Goal: Task Accomplishment & Management: Complete application form

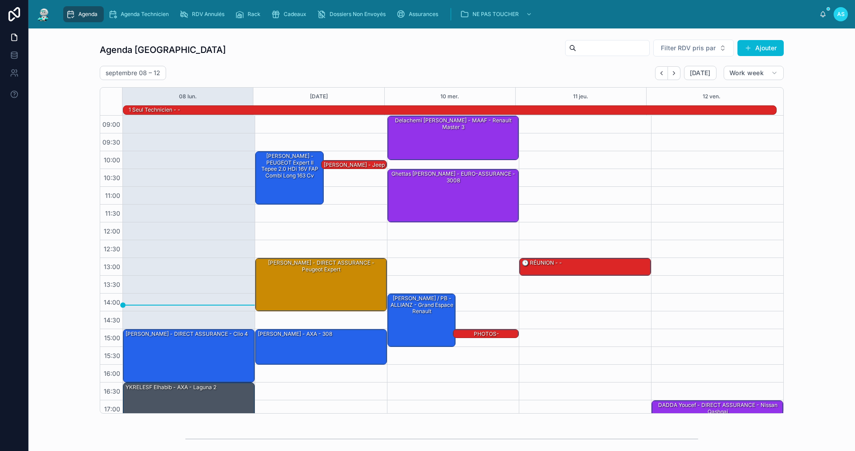
scroll to position [23, 0]
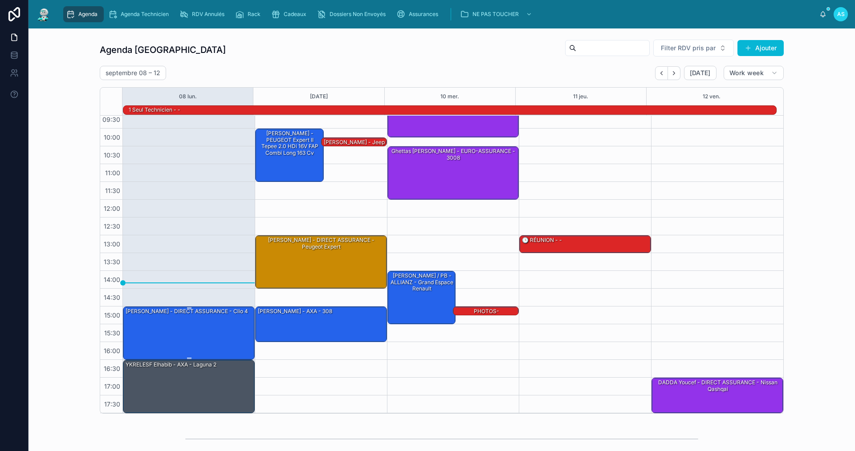
click at [220, 321] on div "[PERSON_NAME] - DIRECT ASSURANCE - Clio 4" at bounding box center [189, 333] width 129 height 52
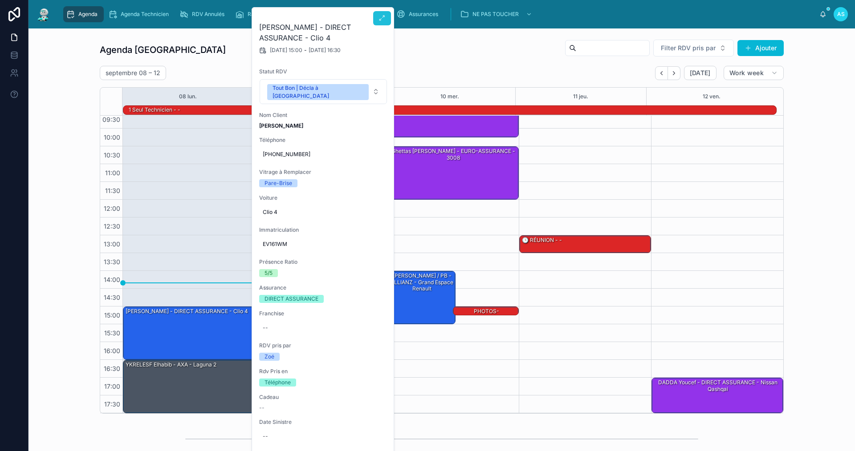
click at [377, 16] on button at bounding box center [382, 18] width 18 height 14
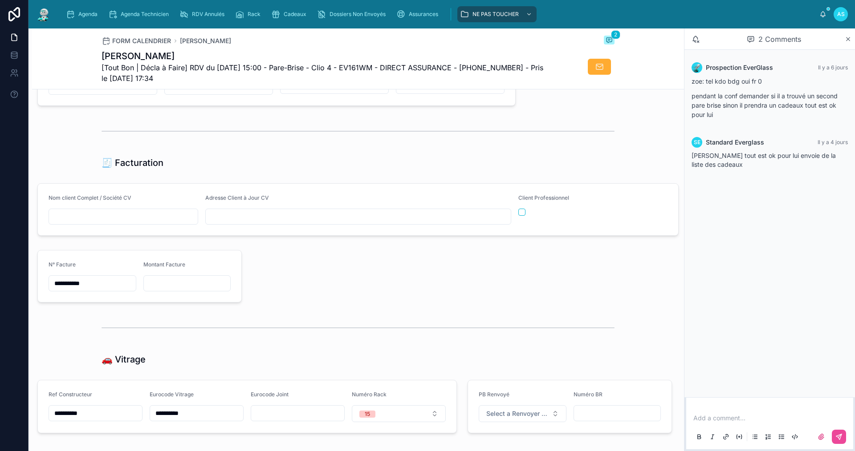
scroll to position [831, 0]
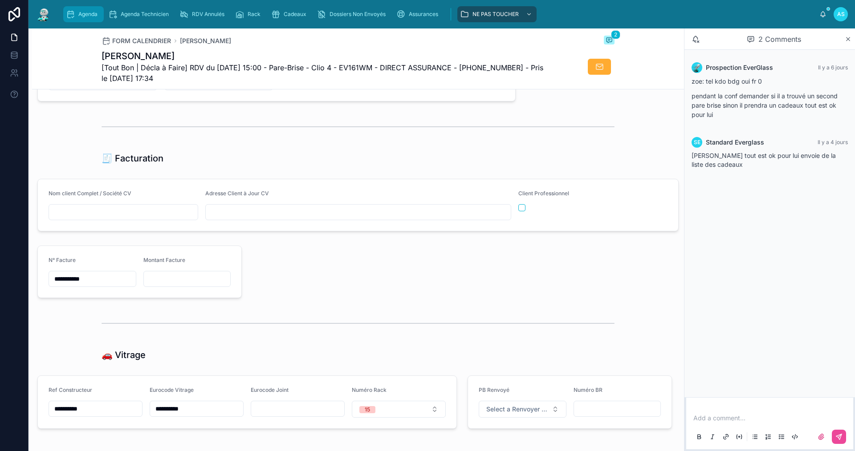
click at [90, 7] on link "Agenda" at bounding box center [83, 14] width 41 height 16
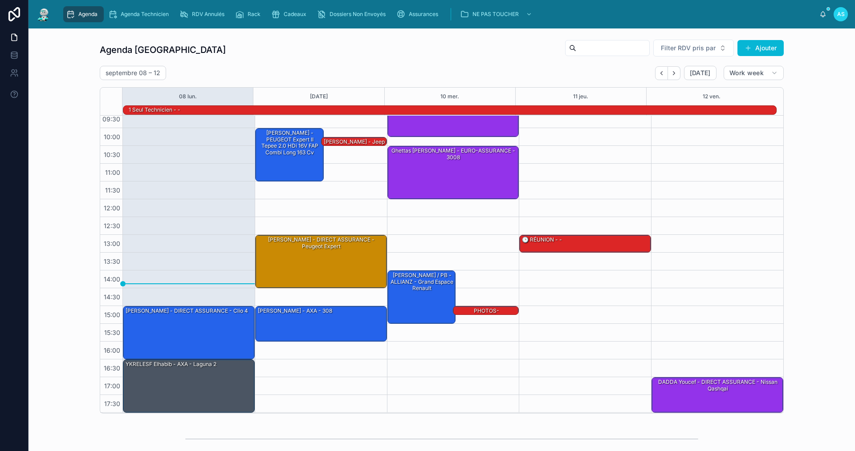
scroll to position [23, 0]
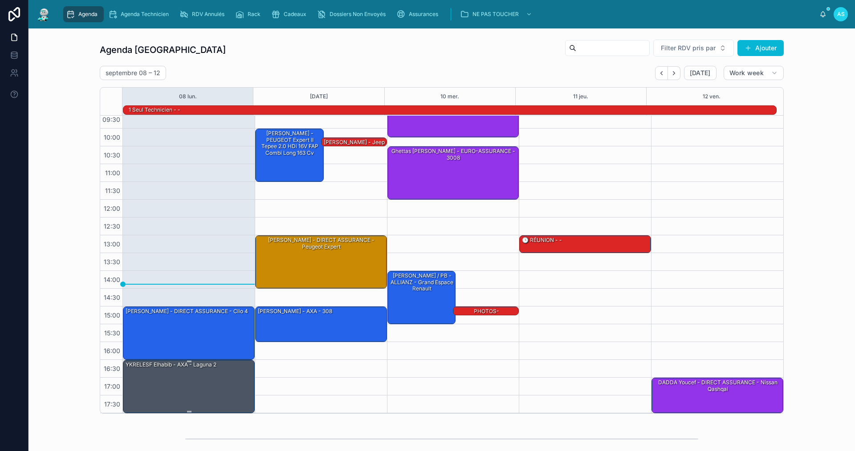
click at [210, 391] on div "YKRELESF elhabib - AXA - Laguna 2" at bounding box center [189, 387] width 129 height 52
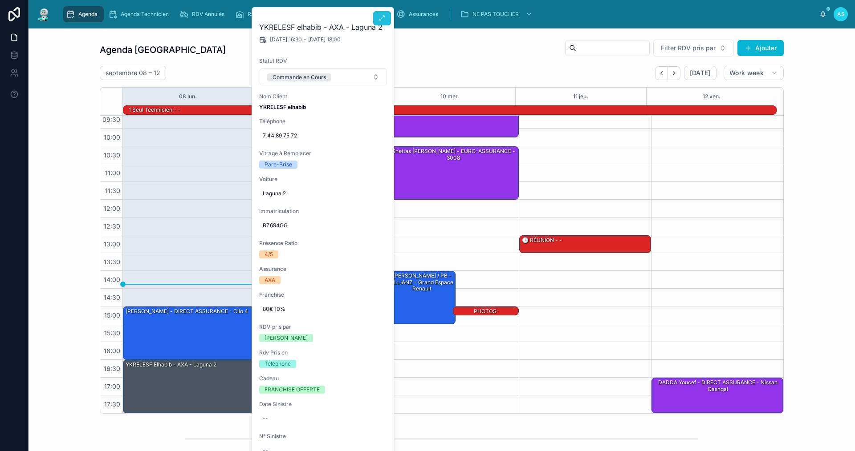
click at [386, 17] on button at bounding box center [382, 18] width 18 height 14
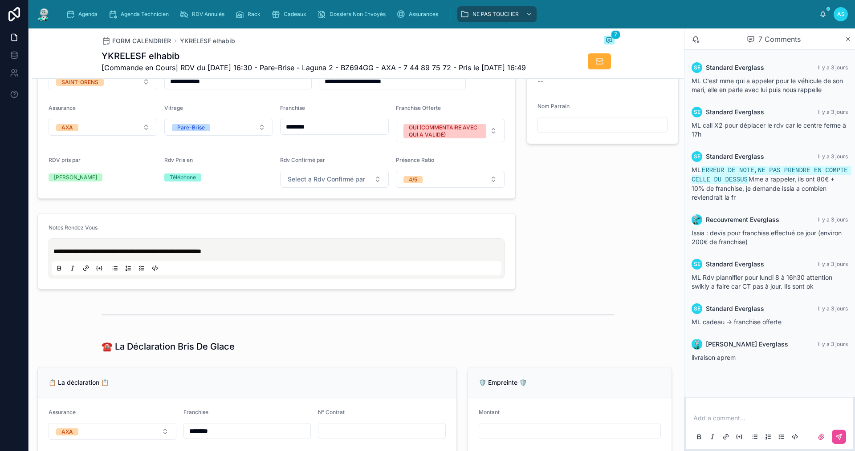
scroll to position [401, 0]
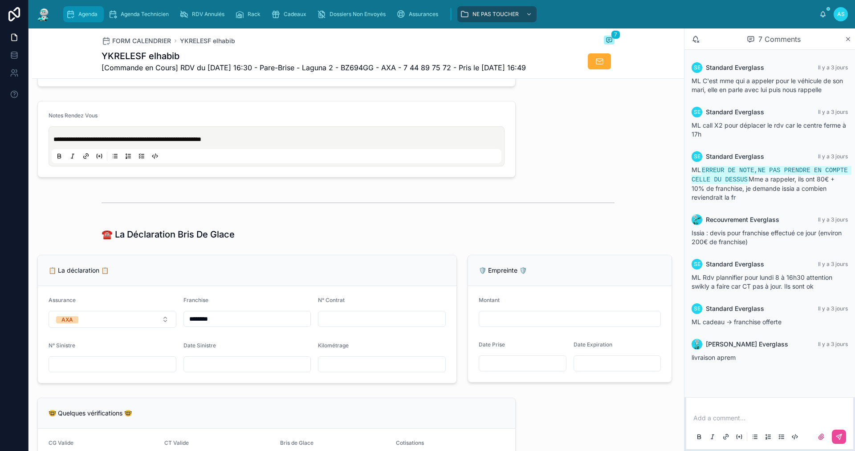
click at [91, 16] on span "Agenda" at bounding box center [87, 14] width 19 height 7
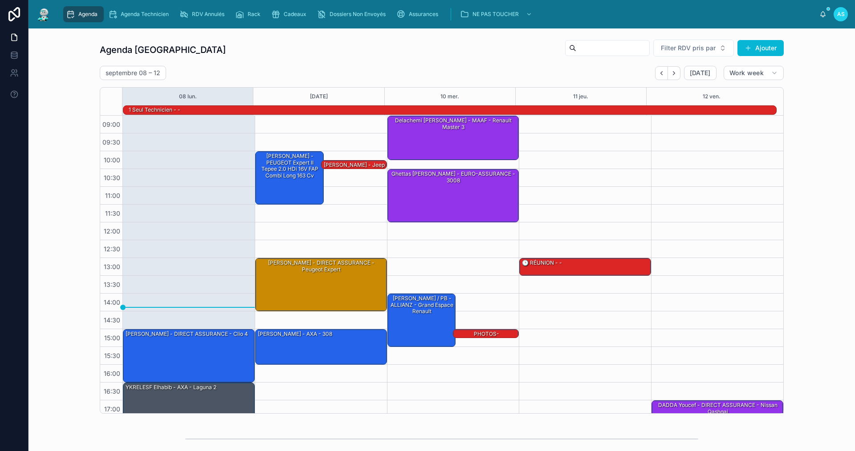
scroll to position [23, 0]
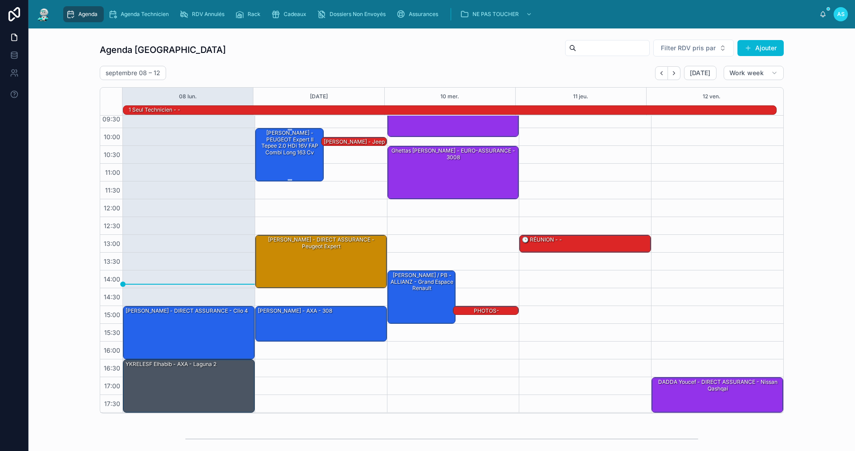
click at [300, 139] on div "[PERSON_NAME] - PEUGEOT Expert II Tepee 2.0 HDi 16V FAP Combi long 163 cv" at bounding box center [290, 143] width 66 height 28
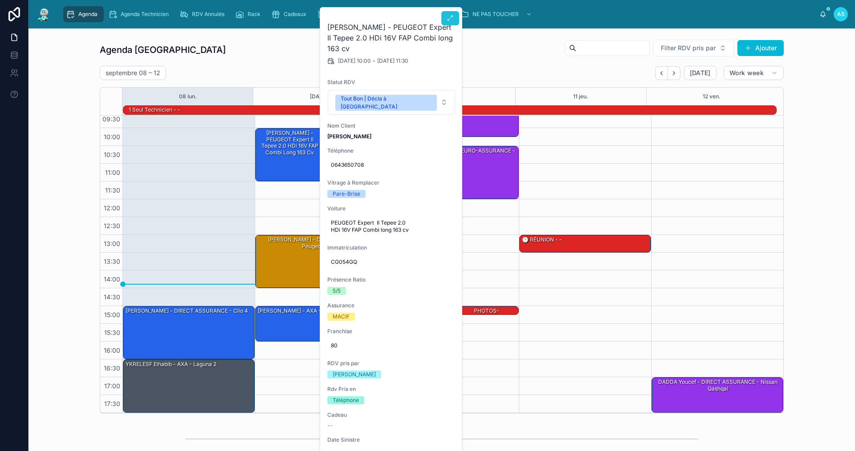
click at [448, 20] on icon at bounding box center [449, 18] width 7 height 7
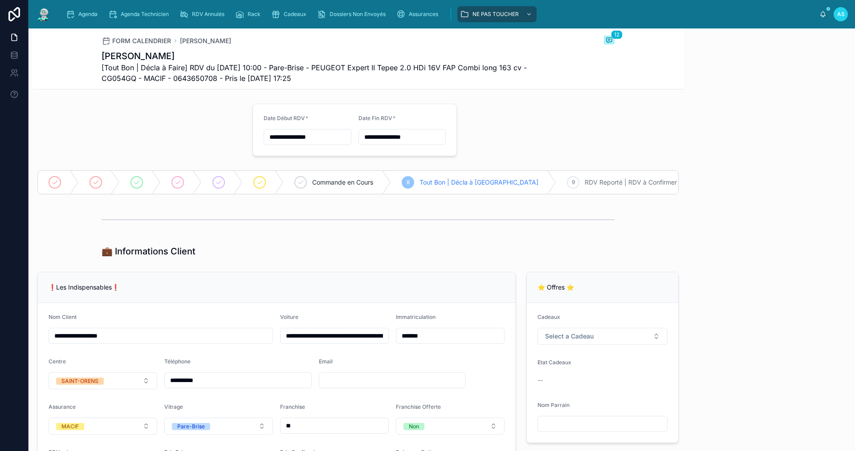
scroll to position [364, 0]
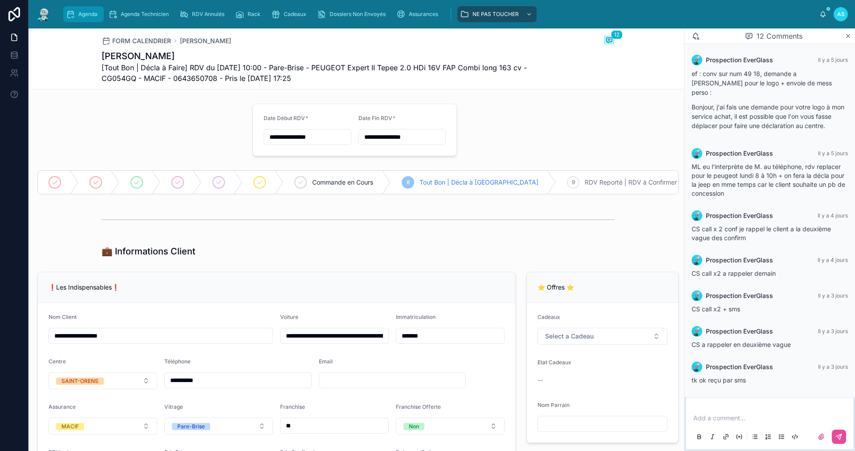
click at [85, 18] on div "Agenda" at bounding box center [83, 14] width 35 height 14
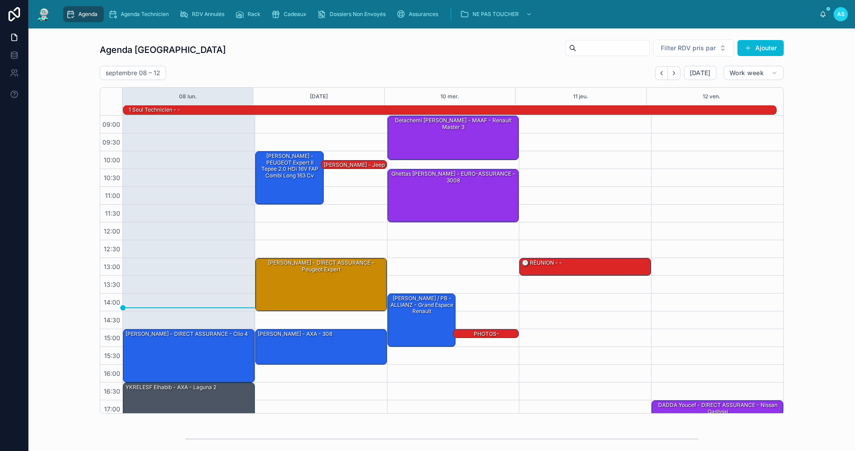
scroll to position [23, 0]
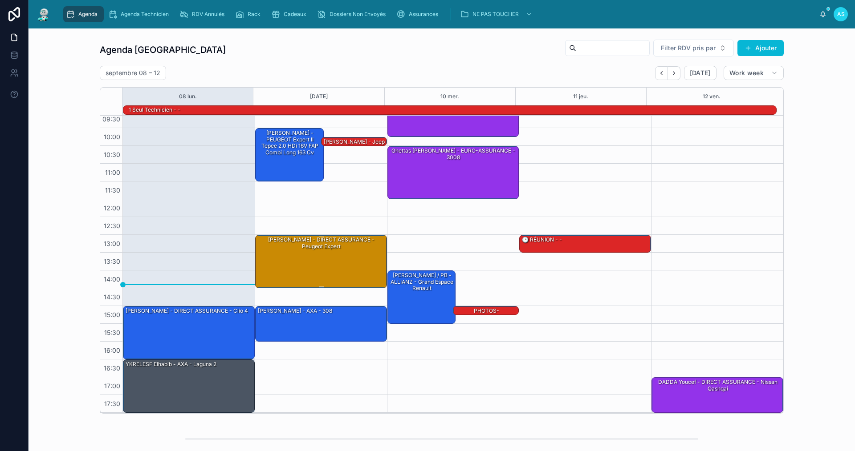
click at [324, 237] on div at bounding box center [321, 236] width 129 height 1
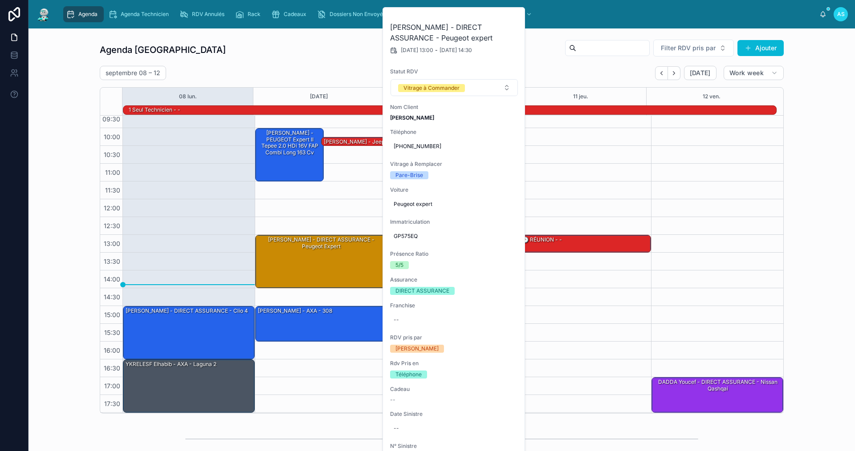
click at [567, 75] on div "[DATE] – [DATE] [DATE] Work week" at bounding box center [442, 73] width 684 height 14
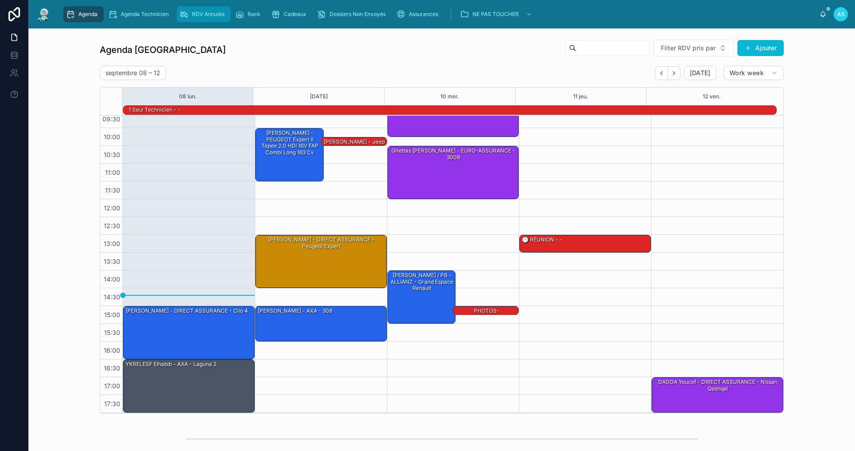
scroll to position [237, 0]
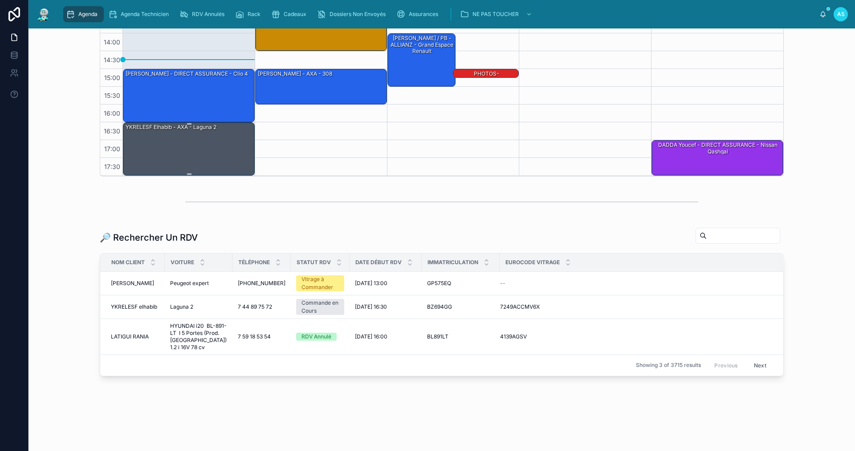
click at [194, 146] on div "YKRELESF elhabib - AXA - Laguna 2" at bounding box center [189, 149] width 129 height 52
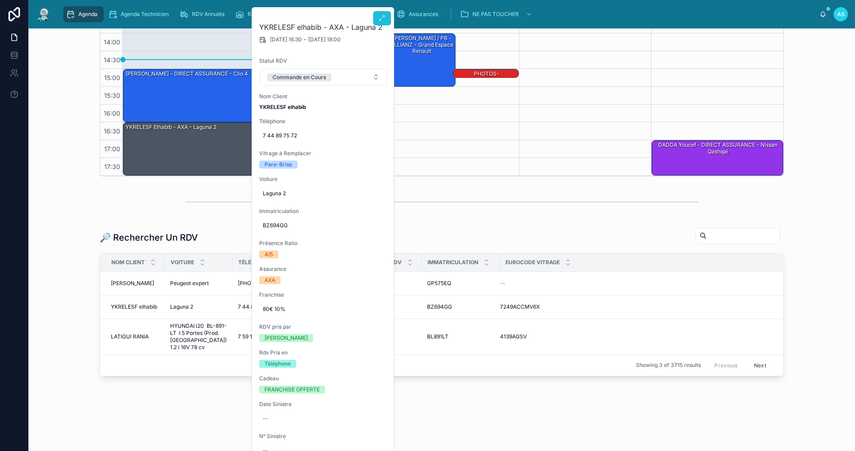
click at [382, 20] on icon at bounding box center [381, 18] width 7 height 7
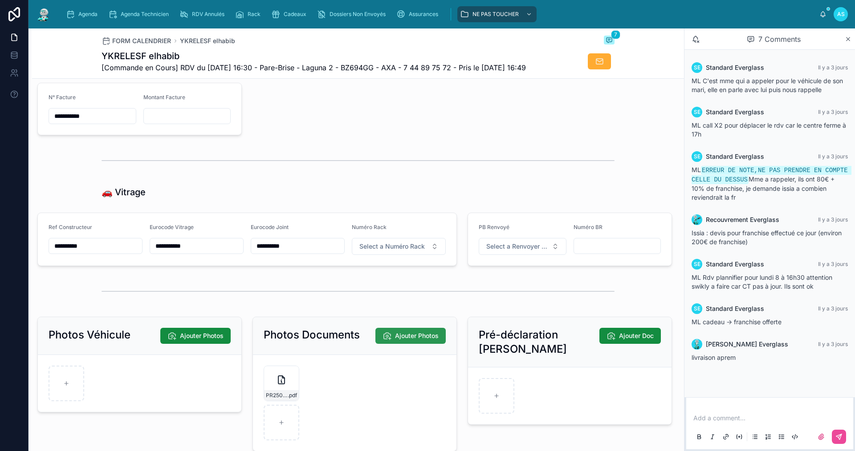
scroll to position [1038, 0]
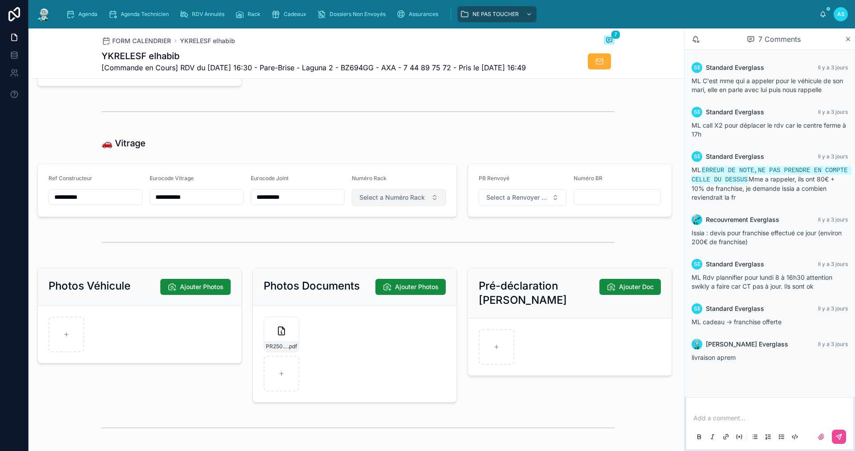
click at [390, 202] on span "Select a Numéro Rack" at bounding box center [391, 197] width 65 height 9
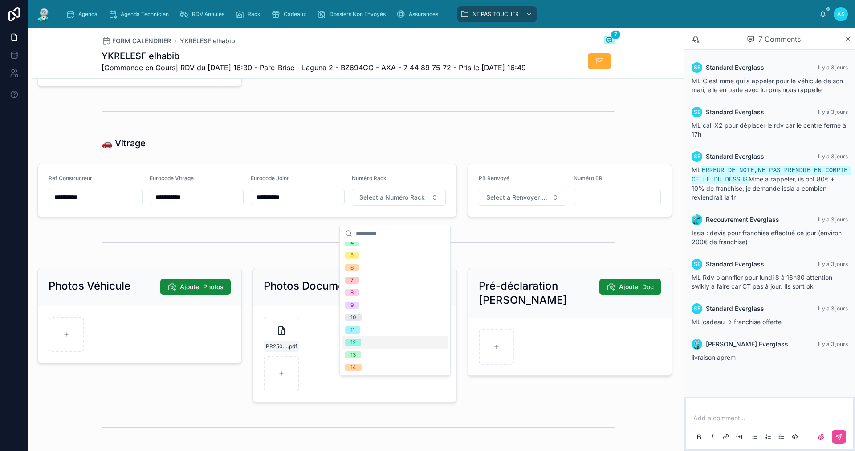
click at [367, 345] on div "12" at bounding box center [394, 343] width 107 height 12
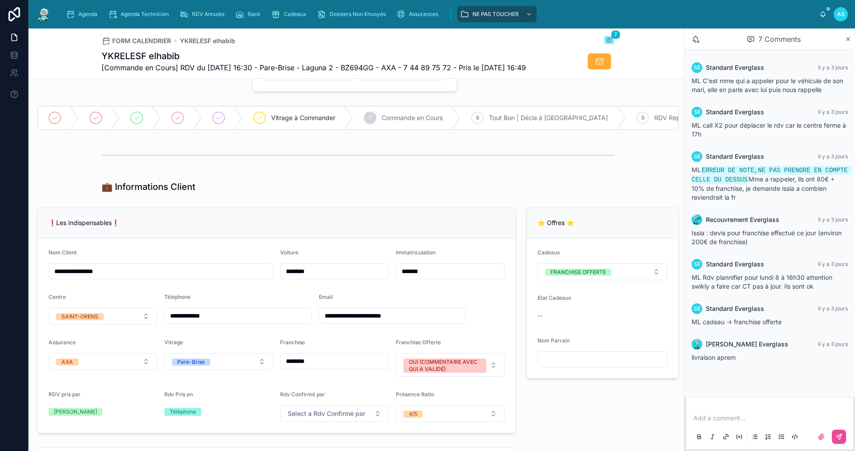
scroll to position [0, 0]
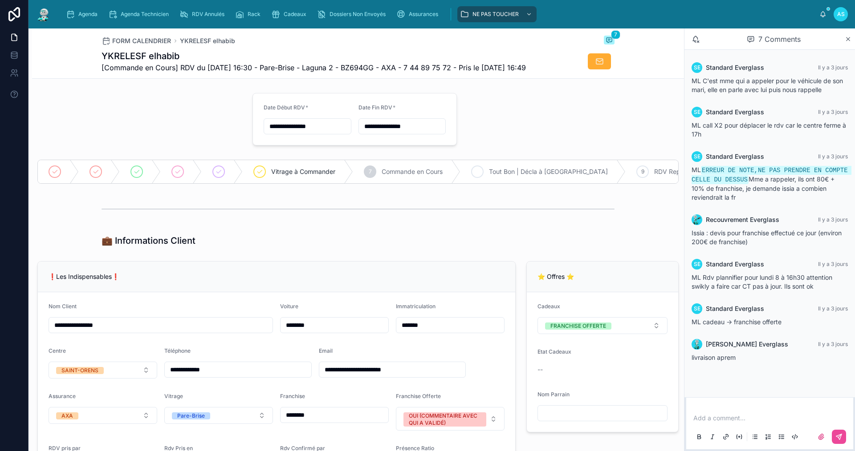
click at [479, 175] on icon at bounding box center [477, 171] width 7 height 7
click at [93, 17] on span "Agenda" at bounding box center [87, 14] width 19 height 7
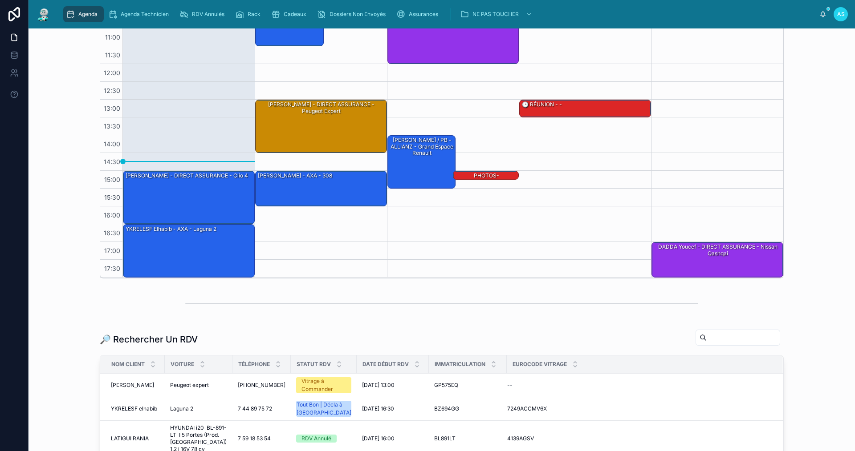
scroll to position [138, 0]
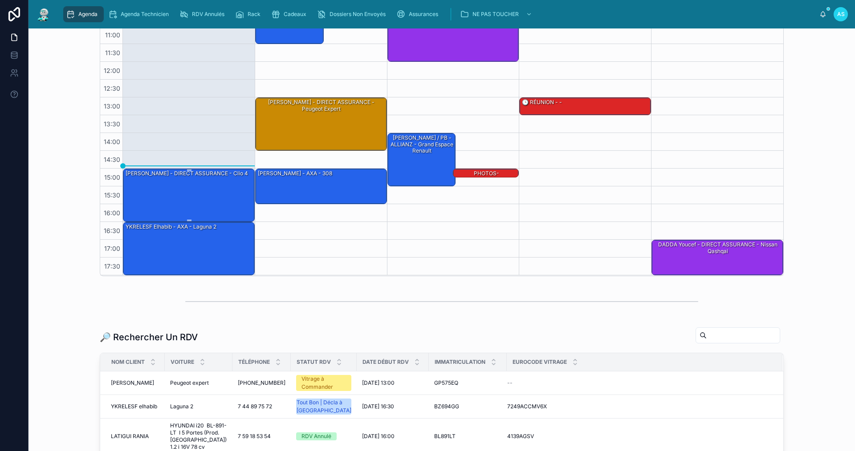
click at [203, 182] on div "[PERSON_NAME] - DIRECT ASSURANCE - Clio 4" at bounding box center [189, 195] width 129 height 52
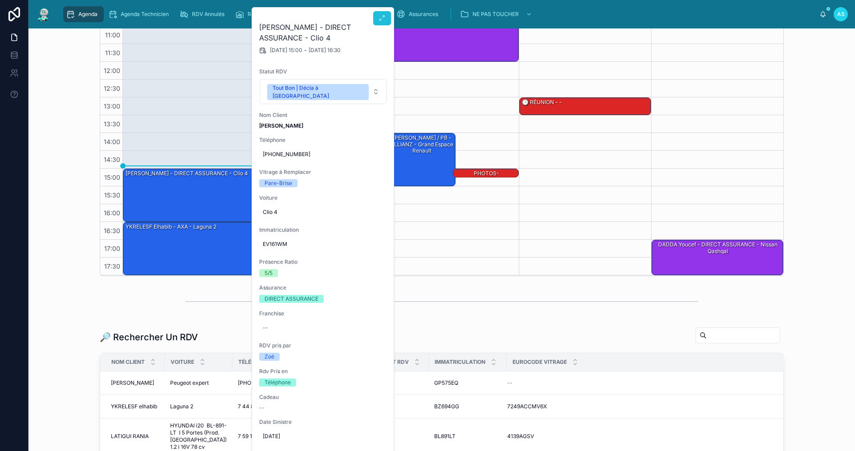
click at [382, 19] on icon at bounding box center [381, 18] width 7 height 7
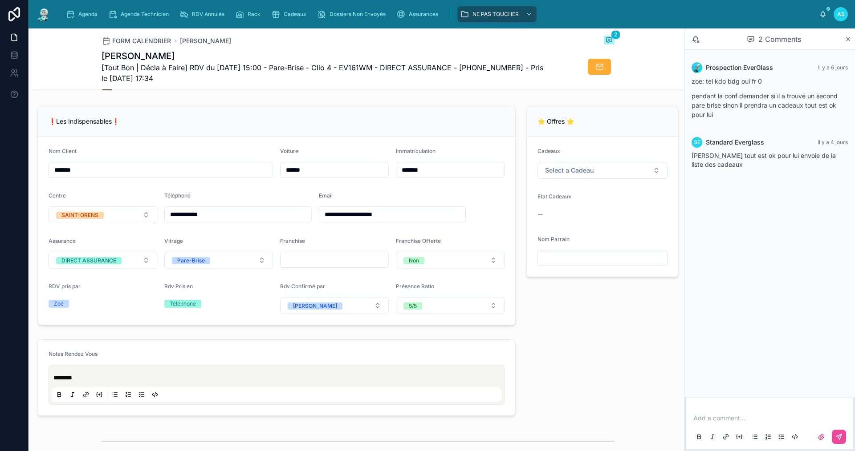
scroll to position [182, 0]
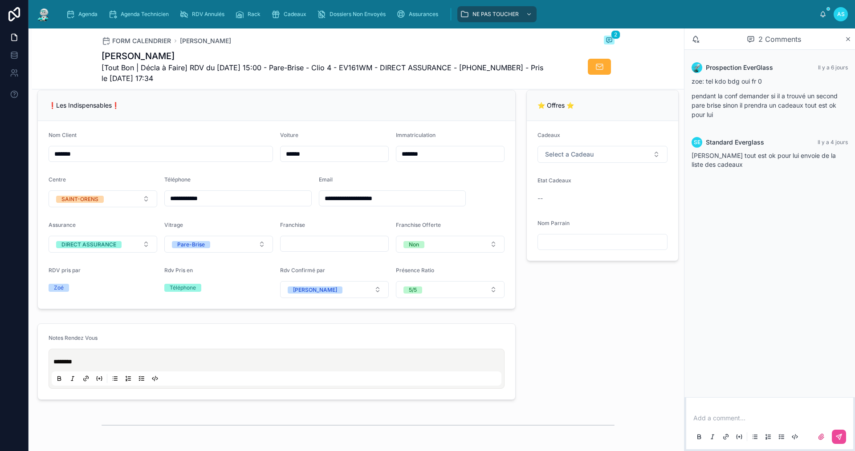
click at [367, 345] on div "Notes Rendez Vous" at bounding box center [277, 340] width 456 height 11
click at [850, 40] on icon at bounding box center [847, 39] width 7 height 7
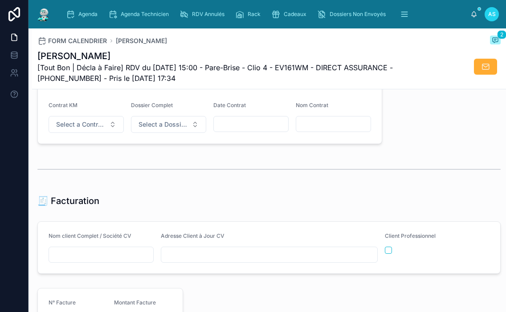
scroll to position [812, 0]
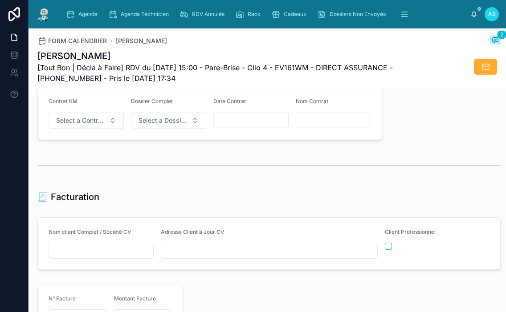
click at [105, 257] on input "text" at bounding box center [101, 251] width 104 height 12
paste input "**********"
type input "**********"
click at [202, 255] on input "text" at bounding box center [269, 251] width 216 height 12
paste input "**********"
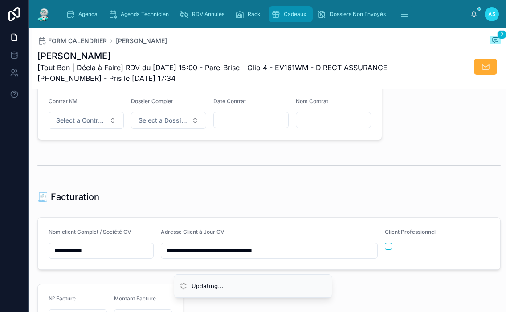
type input "**********"
click at [290, 12] on span "Cadeaux" at bounding box center [295, 14] width 23 height 7
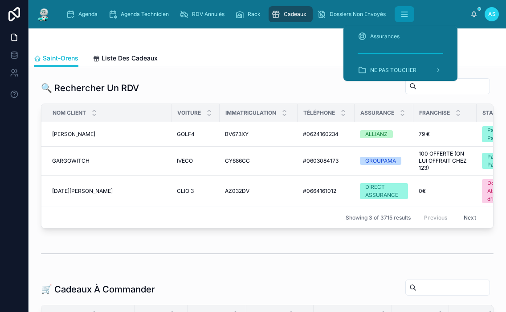
click at [402, 17] on button "scrollable content" at bounding box center [404, 14] width 20 height 16
click at [384, 34] on span "Assurances" at bounding box center [384, 36] width 29 height 7
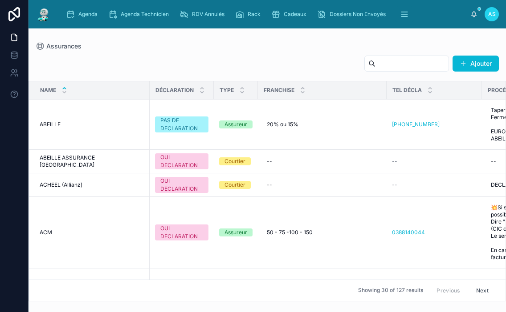
click at [397, 64] on input "text" at bounding box center [411, 63] width 73 height 12
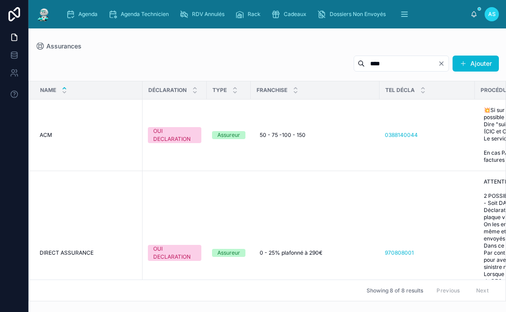
type input "****"
drag, startPoint x: 86, startPoint y: 8, endPoint x: 92, endPoint y: 10, distance: 6.4
click at [86, 8] on div "Agenda" at bounding box center [83, 14] width 35 height 14
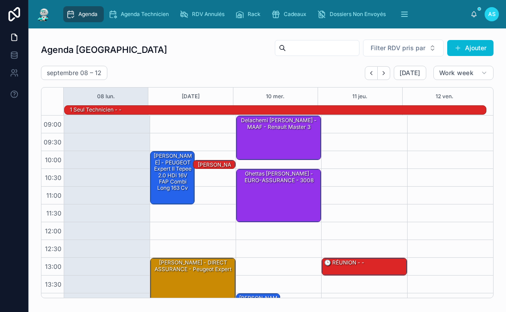
scroll to position [138, 0]
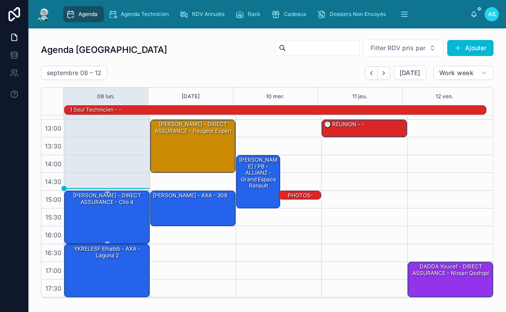
click at [109, 207] on div "[PERSON_NAME] - DIRECT ASSURANCE - Clio 4" at bounding box center [107, 199] width 83 height 16
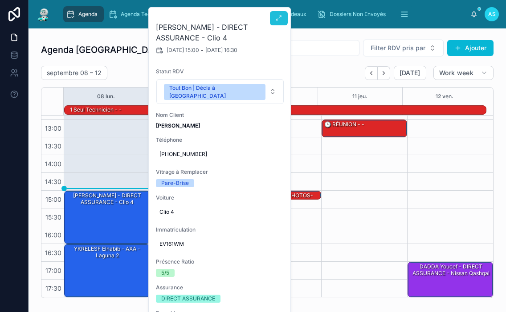
click at [283, 13] on button at bounding box center [279, 18] width 18 height 14
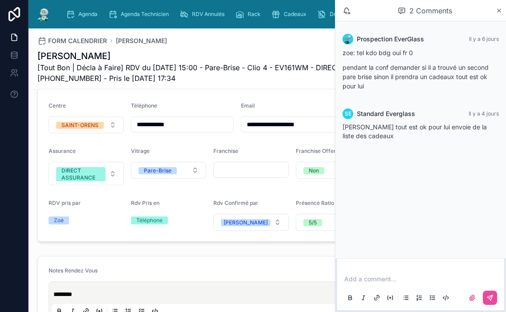
scroll to position [312, 0]
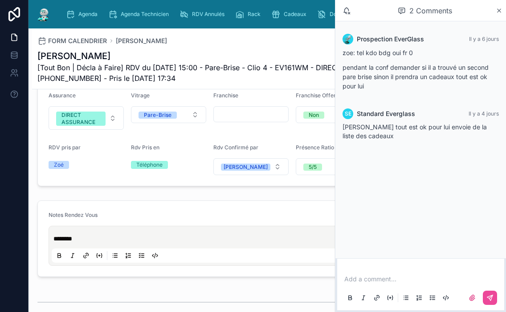
click at [504, 11] on div "2 Comments" at bounding box center [420, 10] width 170 height 21
click at [500, 11] on icon at bounding box center [498, 10] width 7 height 7
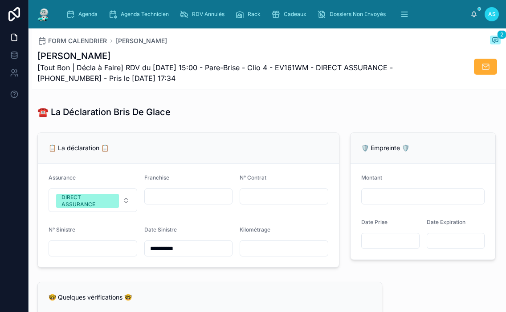
scroll to position [534, 0]
click at [247, 201] on input "text" at bounding box center [284, 196] width 88 height 12
paste input "*********"
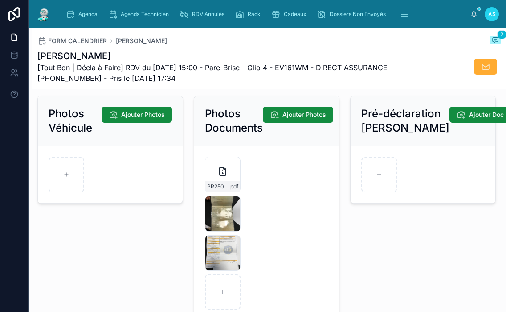
scroll to position [1291, 0]
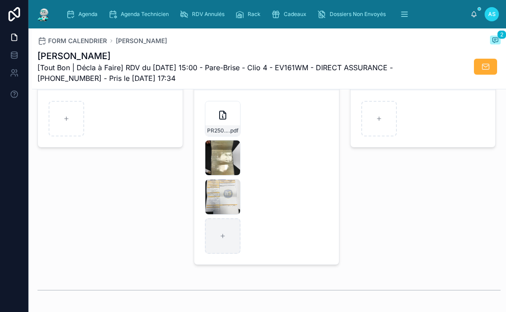
type input "*********"
click at [223, 238] on div at bounding box center [223, 237] width 36 height 36
type input "**********"
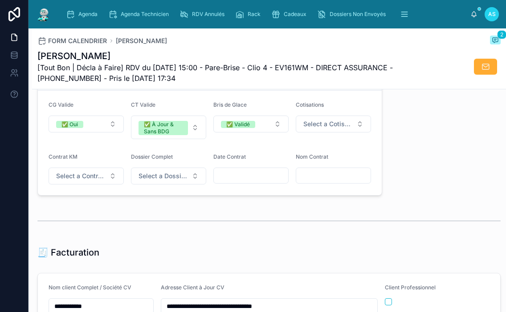
scroll to position [668, 0]
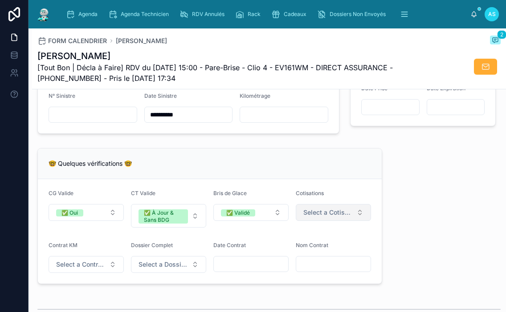
click at [304, 217] on span "Select a Cotisations à Jour" at bounding box center [327, 212] width 49 height 9
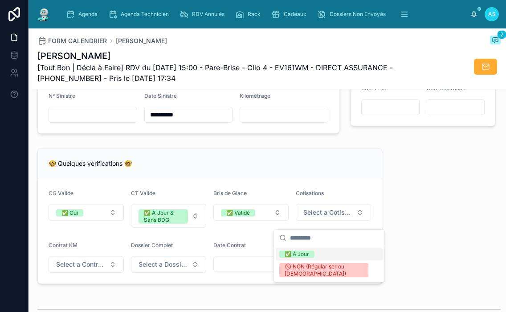
click at [316, 254] on div "✅ À Jour" at bounding box center [329, 254] width 107 height 12
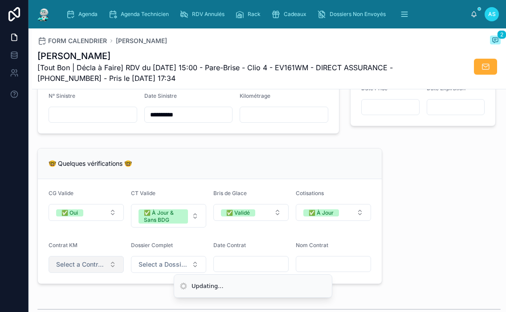
drag, startPoint x: 42, startPoint y: 271, endPoint x: 61, endPoint y: 271, distance: 18.7
click at [55, 271] on form "CG Valide ✅ Oui CT Valide ✅ À Jour & Sans BDG Bris de Glace ✅ Validé Cotisation…" at bounding box center [210, 231] width 344 height 105
click at [74, 269] on span "Select a Contrat Kilométrique" at bounding box center [80, 264] width 49 height 9
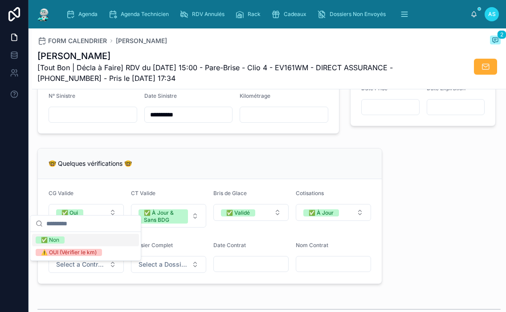
click at [80, 239] on div "✅ Non" at bounding box center [85, 240] width 107 height 12
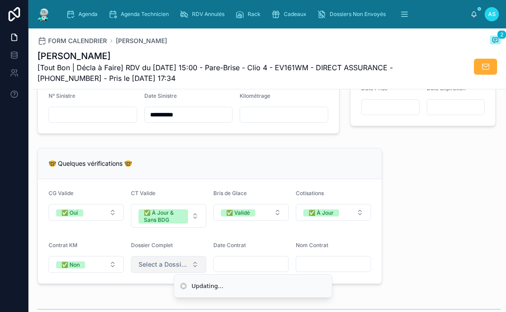
click at [152, 269] on span "Select a Dossier Client Complet" at bounding box center [162, 264] width 49 height 9
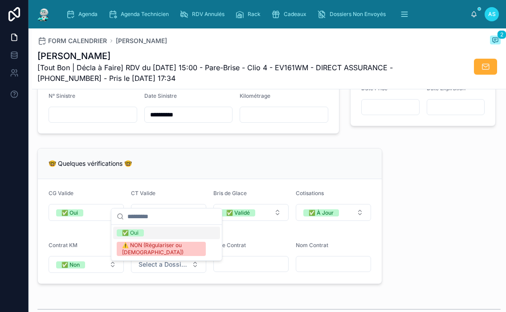
click at [152, 231] on div "✅ Oui" at bounding box center [166, 233] width 107 height 12
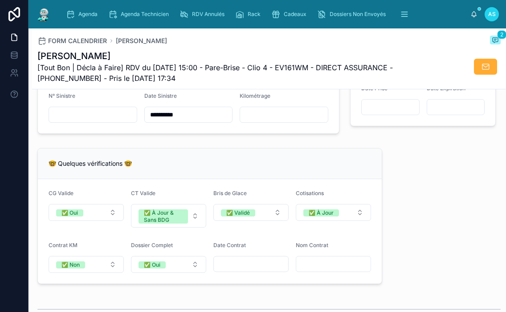
click at [153, 119] on input "**********" at bounding box center [189, 115] width 88 height 12
type input "**********"
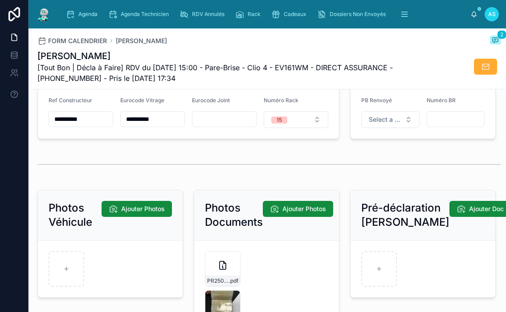
scroll to position [1202, 0]
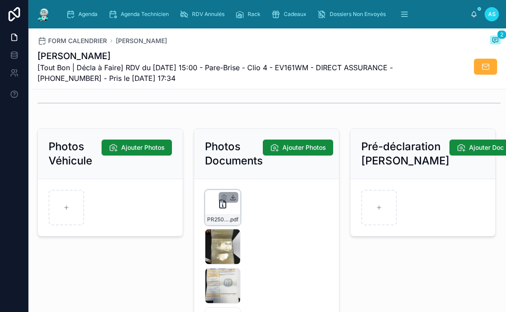
click at [233, 199] on icon at bounding box center [233, 197] width 0 height 4
click at [84, 14] on span "Agenda" at bounding box center [87, 14] width 19 height 7
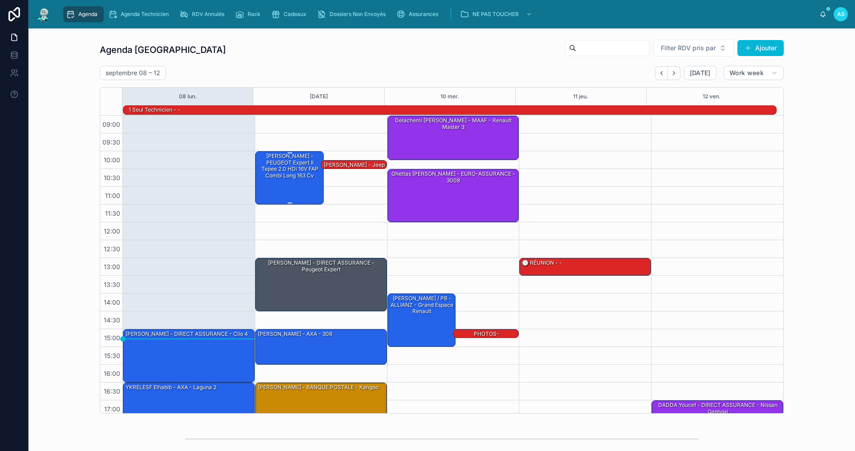
scroll to position [23, 0]
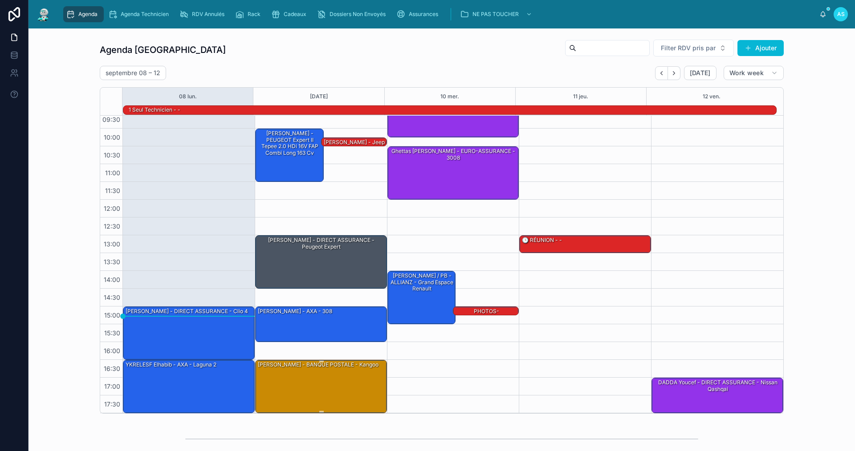
click at [312, 369] on div "[PERSON_NAME] - BANQUE POSTALE - kangoo" at bounding box center [318, 365] width 122 height 9
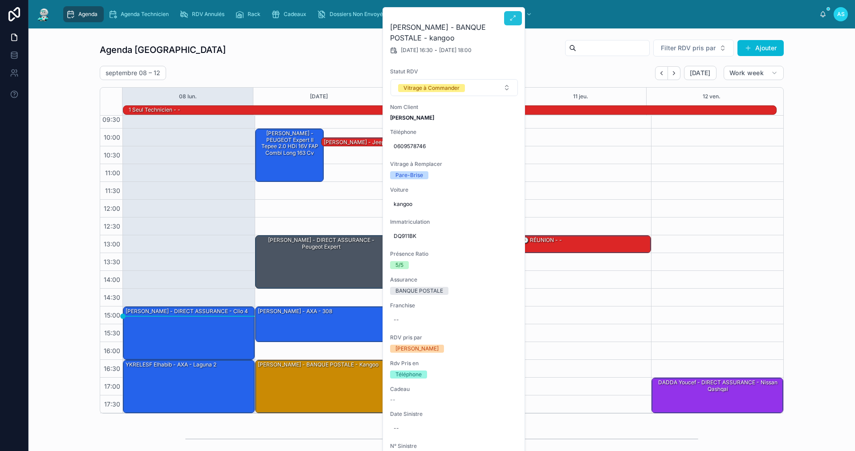
click at [509, 14] on button at bounding box center [513, 18] width 18 height 14
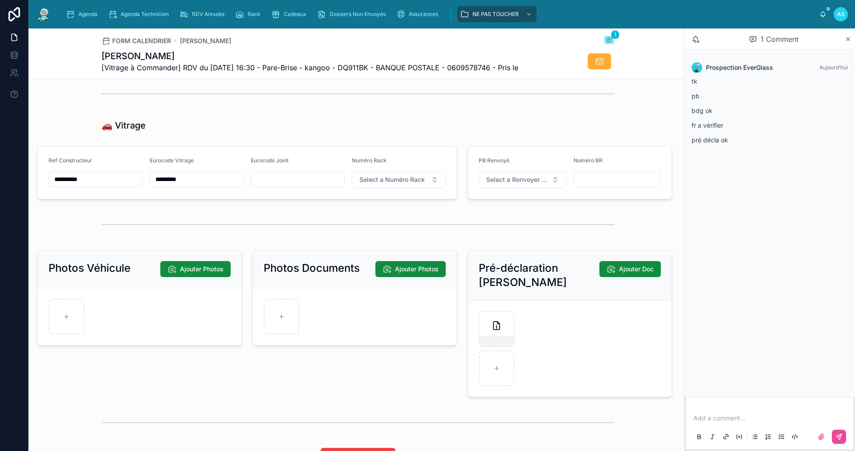
scroll to position [1068, 0]
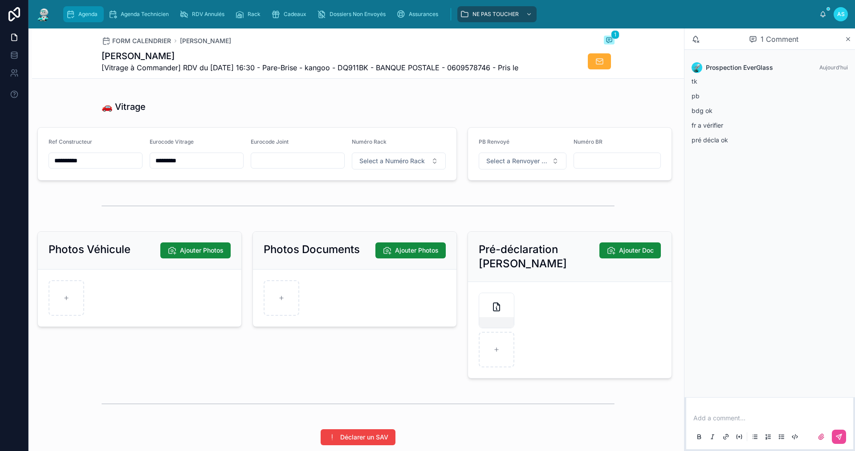
click at [72, 9] on div "Agenda" at bounding box center [83, 14] width 35 height 14
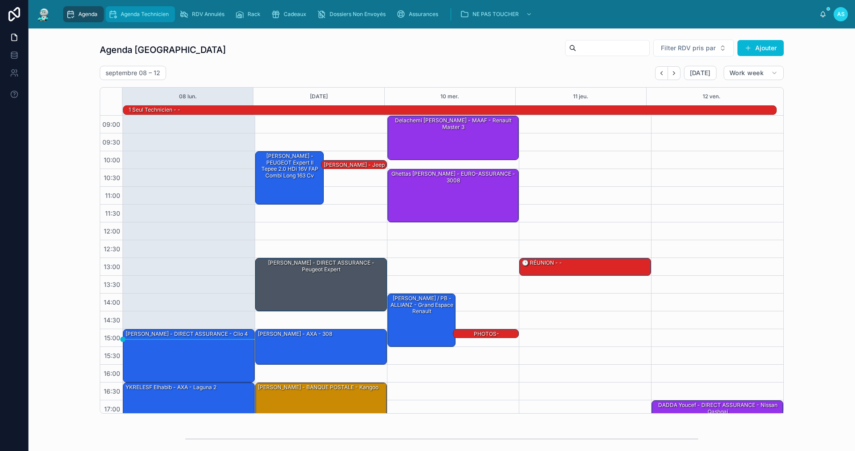
scroll to position [23, 0]
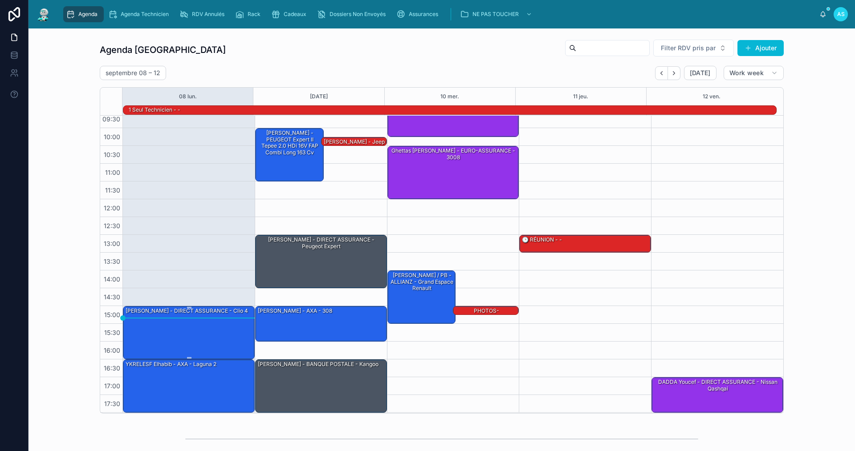
click at [206, 322] on div "[PERSON_NAME] - DIRECT ASSURANCE - Clio 4" at bounding box center [189, 333] width 129 height 52
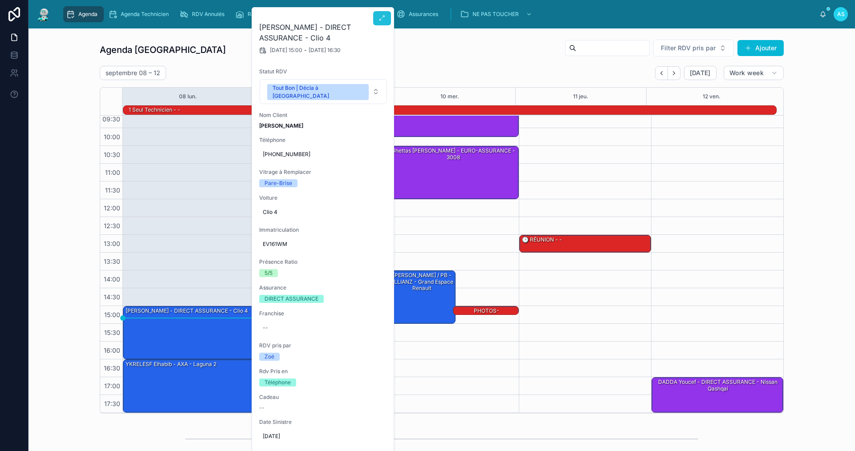
click at [379, 13] on button at bounding box center [382, 18] width 18 height 14
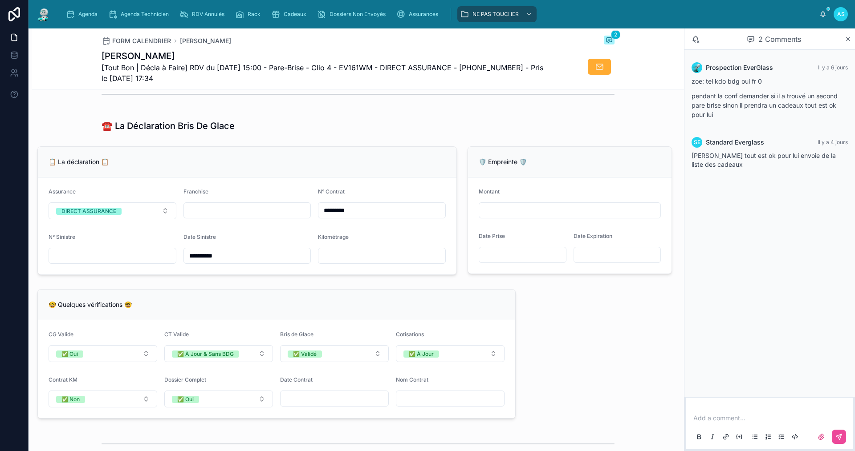
scroll to position [534, 0]
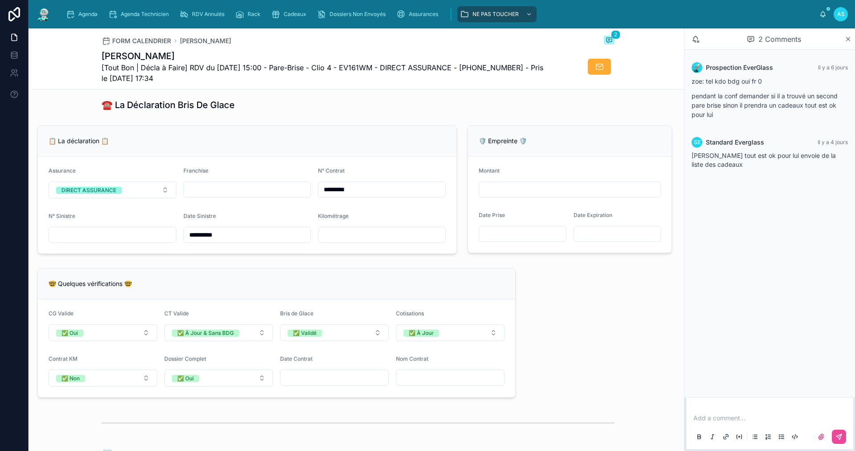
click at [86, 235] on div at bounding box center [113, 235] width 128 height 16
click at [85, 241] on input "text" at bounding box center [112, 235] width 127 height 12
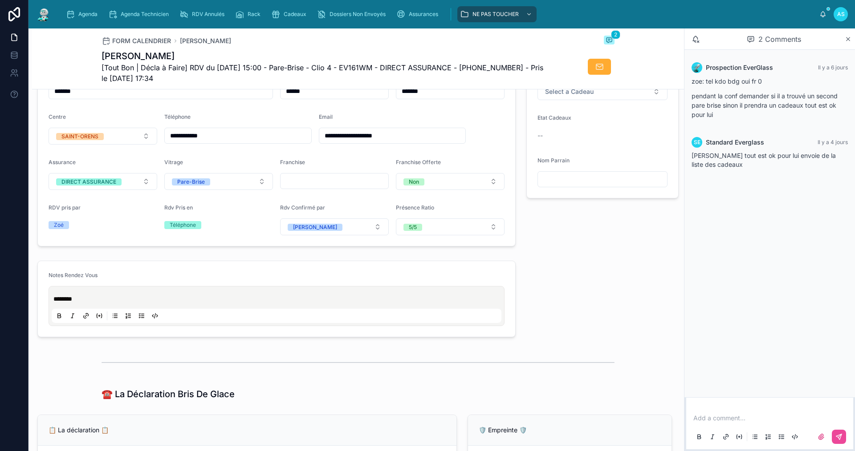
scroll to position [89, 0]
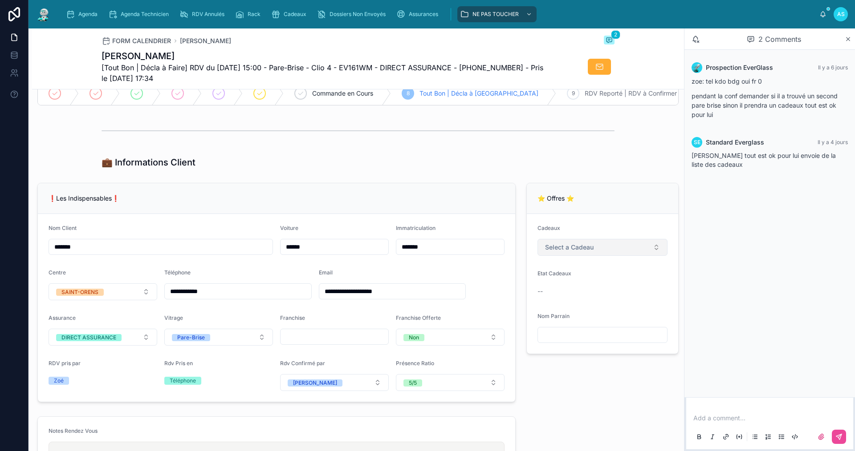
type input "**********"
click at [567, 256] on button "Select a Cadeau" at bounding box center [602, 247] width 130 height 17
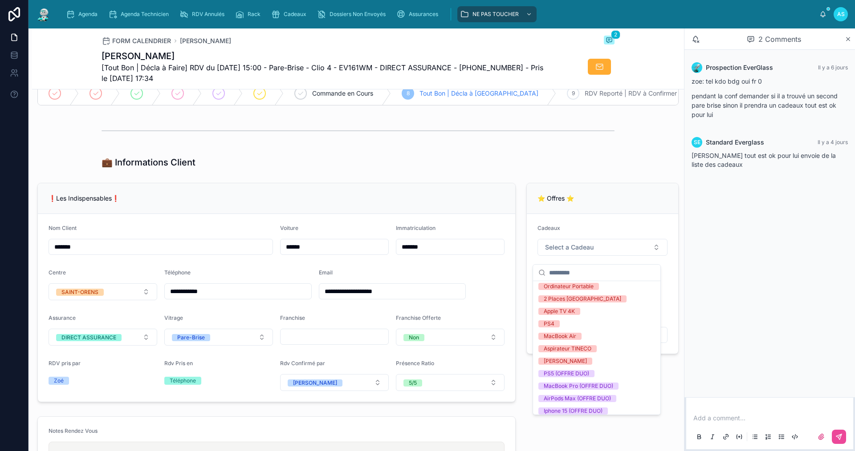
scroll to position [169, 0]
click at [571, 354] on div "[PERSON_NAME]" at bounding box center [597, 357] width 124 height 12
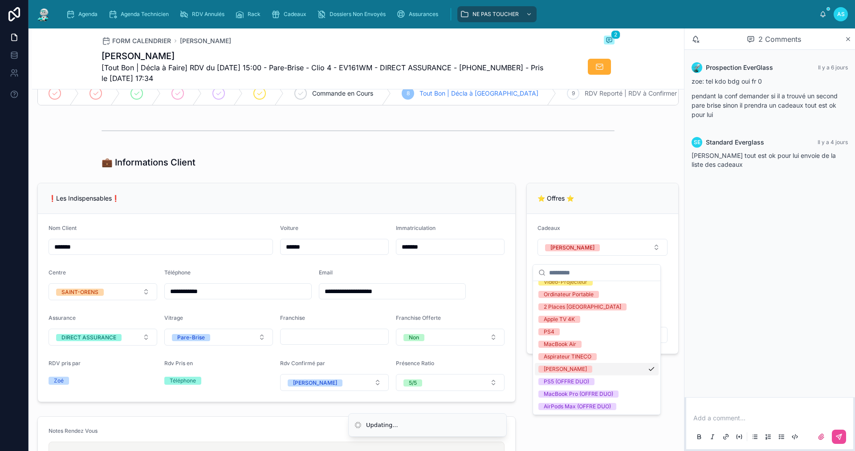
scroll to position [182, 0]
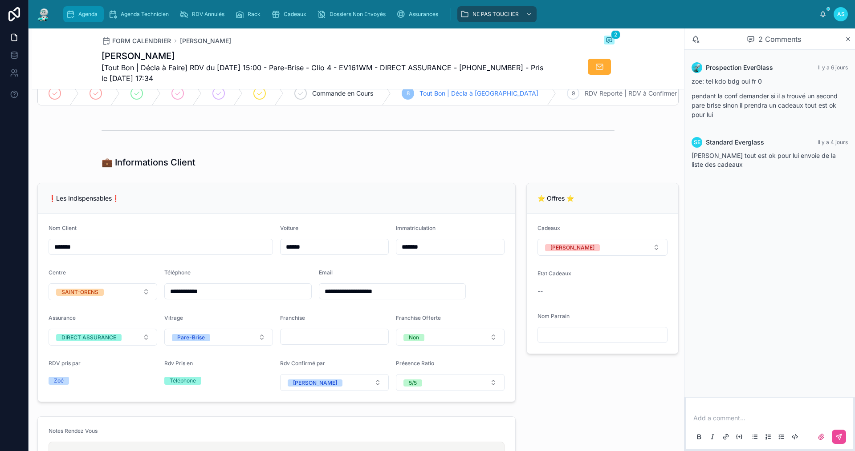
click at [82, 9] on div "Agenda" at bounding box center [83, 14] width 35 height 14
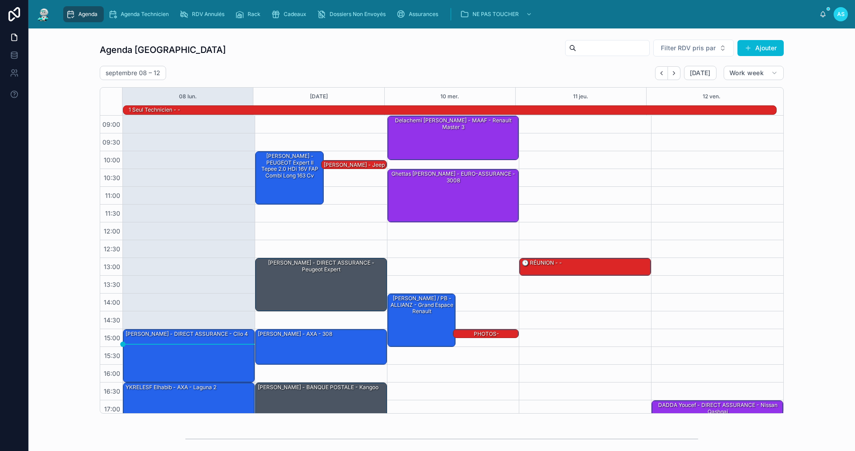
scroll to position [23, 0]
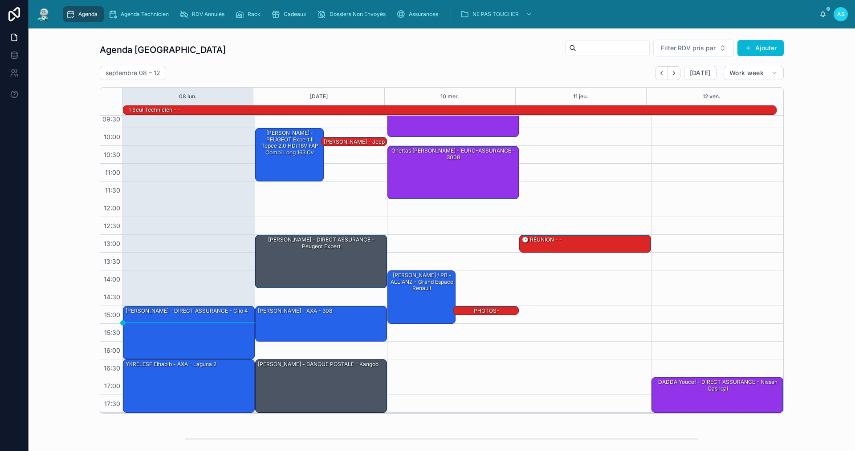
drag, startPoint x: 297, startPoint y: 86, endPoint x: 276, endPoint y: 72, distance: 25.7
click at [276, 72] on div "[DATE] – [DATE] [DATE] Work week" at bounding box center [442, 73] width 684 height 14
drag, startPoint x: 276, startPoint y: 72, endPoint x: 268, endPoint y: 71, distance: 8.1
click at [268, 71] on div "[DATE] – [DATE] [DATE] Work week" at bounding box center [442, 73] width 684 height 14
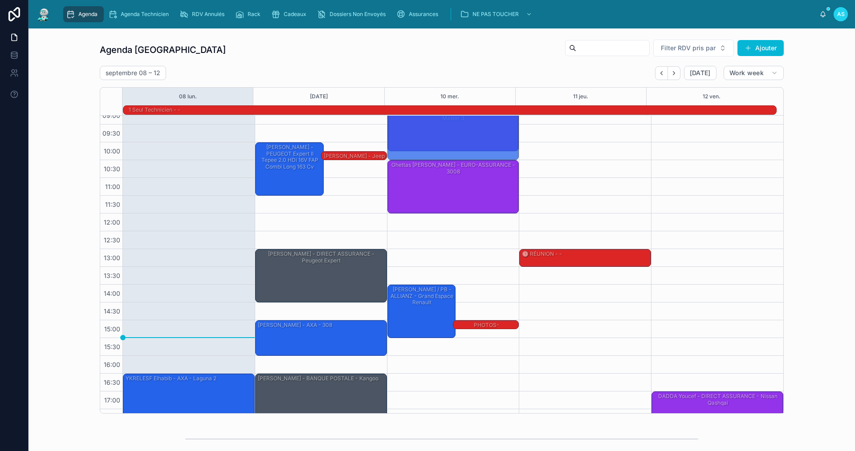
scroll to position [0, 0]
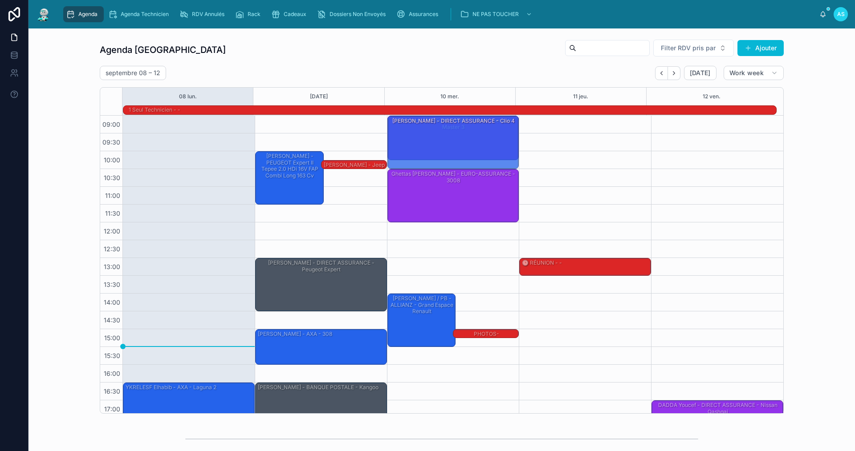
drag, startPoint x: 209, startPoint y: 327, endPoint x: 459, endPoint y: 119, distance: 325.5
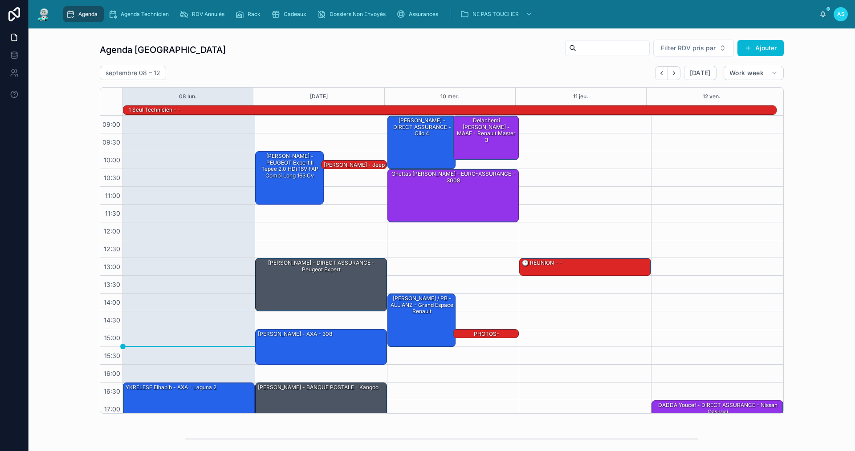
click at [814, 177] on div "Agenda Saint-Orens Filter RDV pris par Ajouter [DATE] – [DATE] [DATE] Work week…" at bounding box center [442, 227] width 812 height 382
click at [417, 143] on div "[PERSON_NAME] - DIRECT ASSURANCE - Clio 4" at bounding box center [422, 142] width 66 height 52
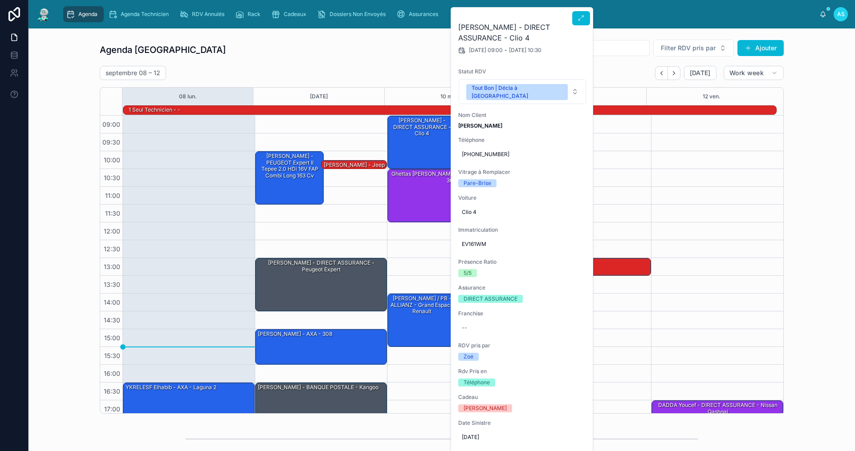
click at [584, 8] on div at bounding box center [581, 17] width 18 height 18
click at [582, 15] on icon at bounding box center [580, 18] width 7 height 7
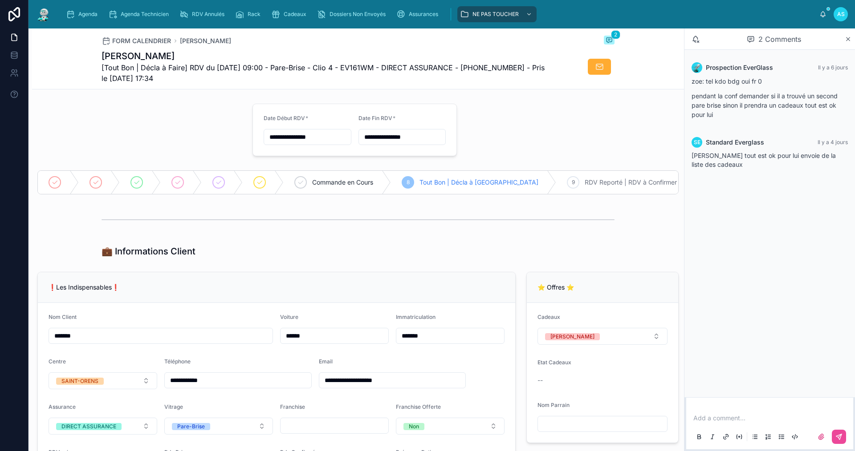
click at [726, 420] on p at bounding box center [771, 418] width 156 height 9
click at [840, 433] on button at bounding box center [838, 437] width 14 height 14
click at [84, 12] on span "Agenda" at bounding box center [87, 14] width 19 height 7
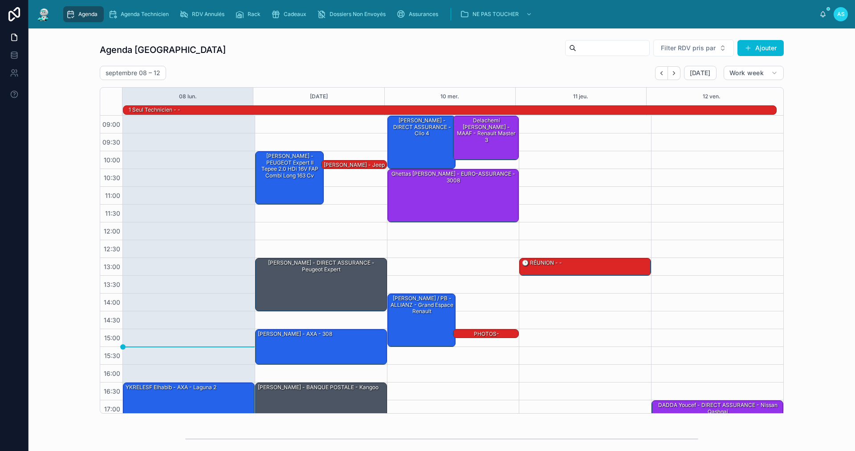
scroll to position [23, 0]
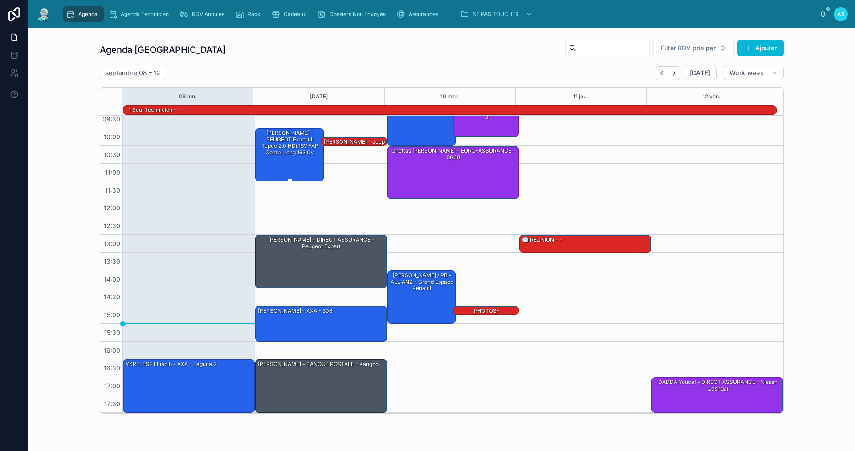
click at [277, 135] on div "[PERSON_NAME] - PEUGEOT Expert II Tepee 2.0 HDi 16V FAP Combi long 163 cv" at bounding box center [290, 143] width 66 height 28
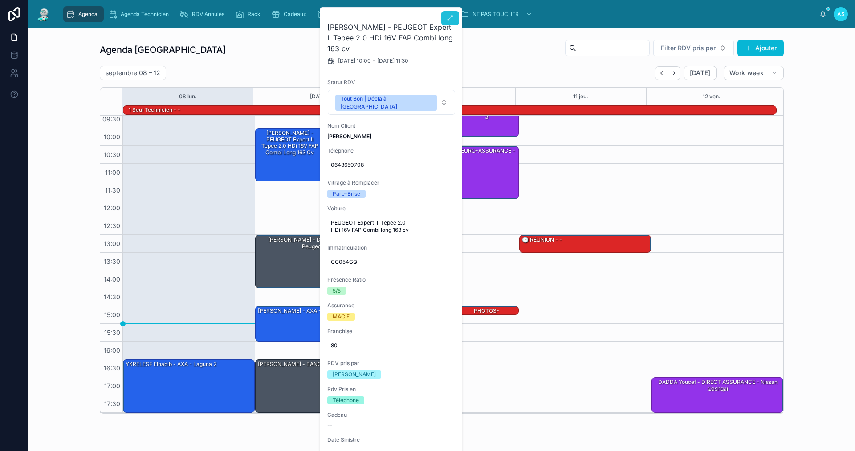
click at [450, 20] on icon at bounding box center [449, 18] width 7 height 7
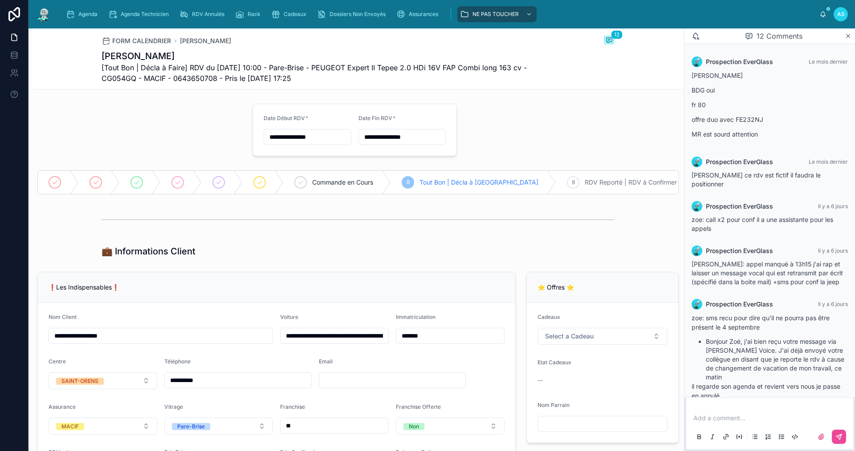
scroll to position [364, 0]
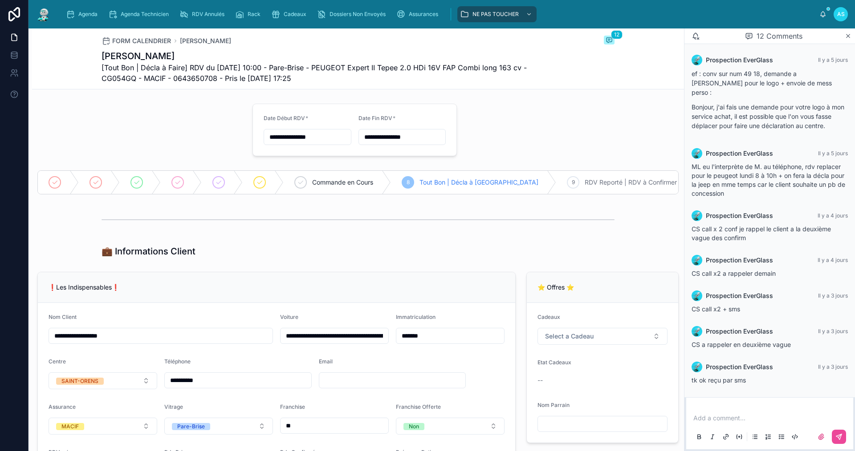
click at [748, 413] on div "Add a comment..." at bounding box center [769, 427] width 156 height 37
click at [745, 415] on p at bounding box center [771, 418] width 156 height 9
click at [841, 437] on icon at bounding box center [838, 437] width 7 height 7
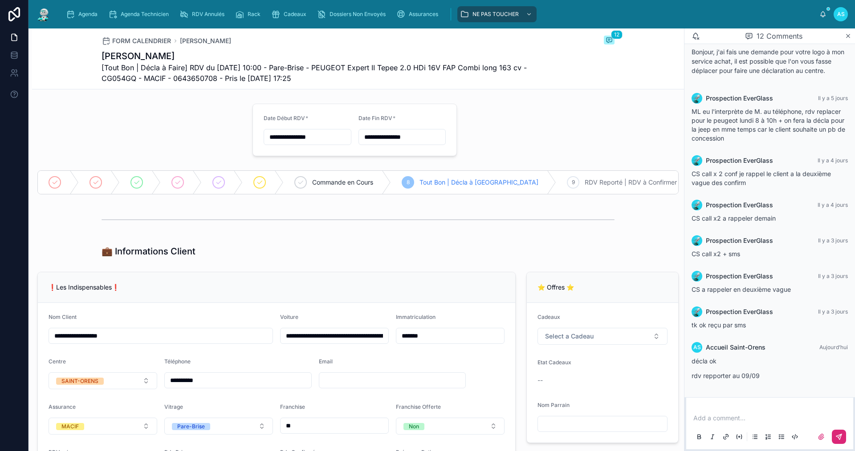
scroll to position [420, 0]
click at [76, 12] on div "Agenda" at bounding box center [83, 14] width 35 height 14
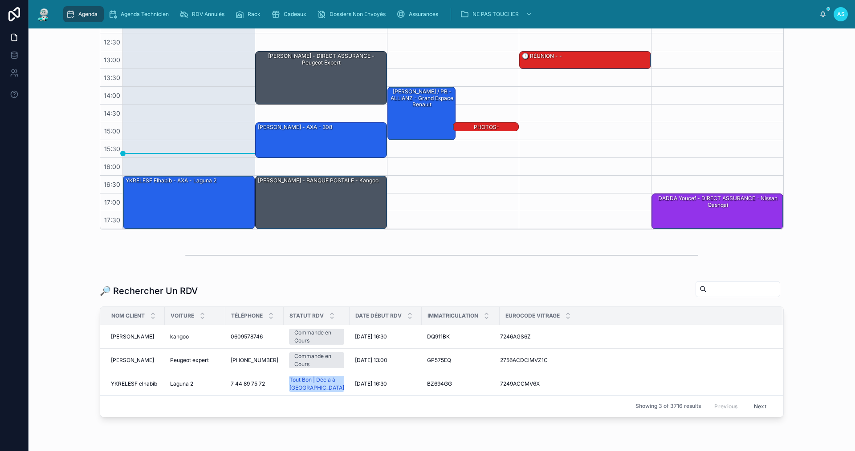
scroll to position [223, 0]
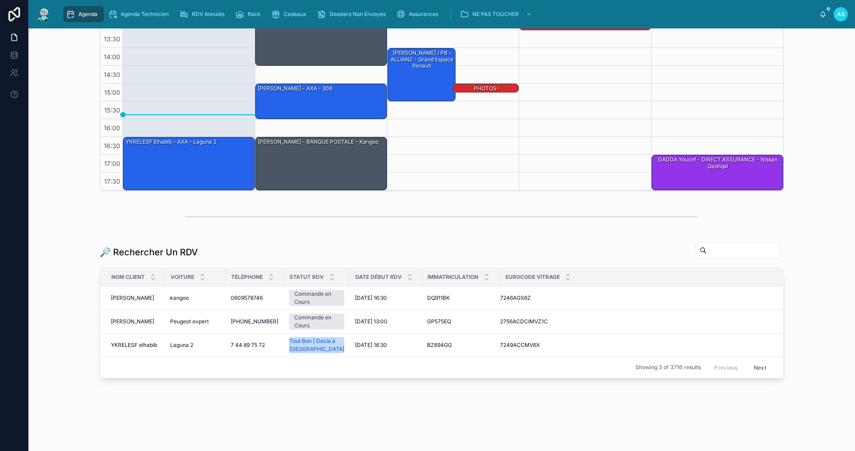
click at [707, 251] on input "text" at bounding box center [742, 250] width 73 height 12
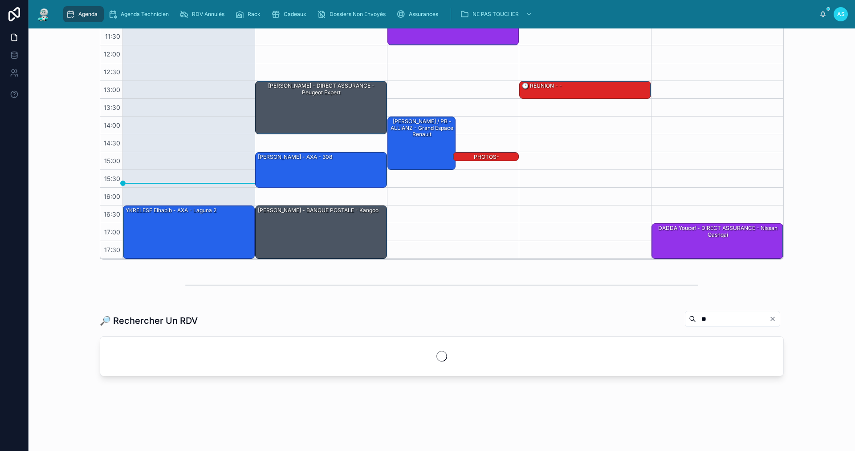
scroll to position [154, 0]
type input "**"
click at [770, 319] on icon "Clear" at bounding box center [772, 319] width 7 height 7
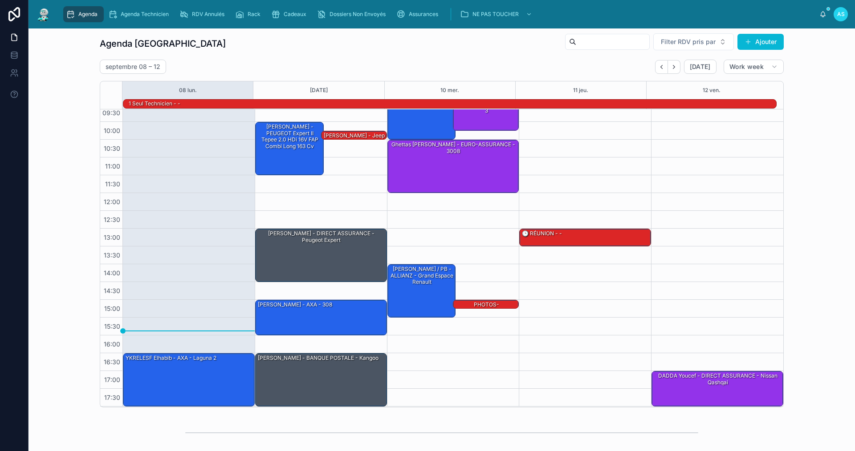
scroll to position [0, 0]
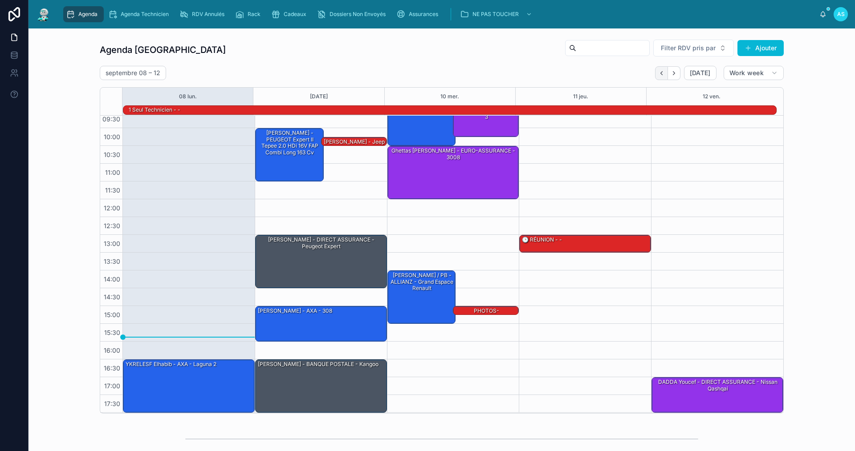
click at [662, 70] on icon "Back" at bounding box center [661, 73] width 7 height 7
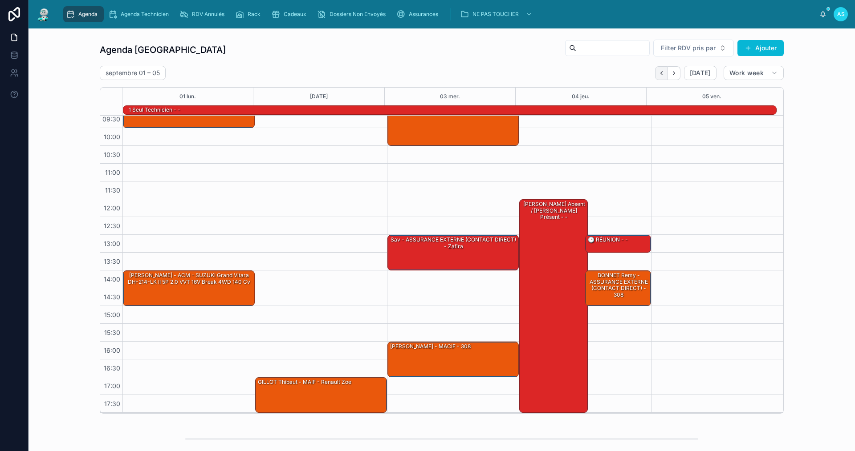
click at [662, 70] on icon "Back" at bounding box center [661, 73] width 7 height 7
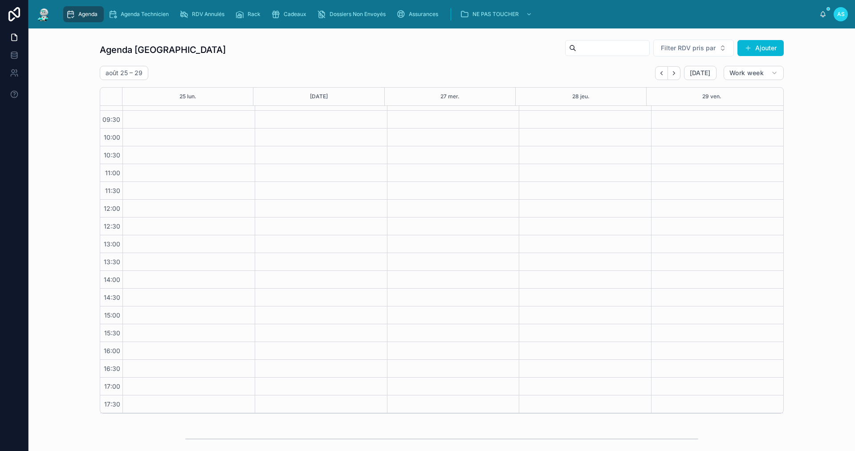
scroll to position [23, 0]
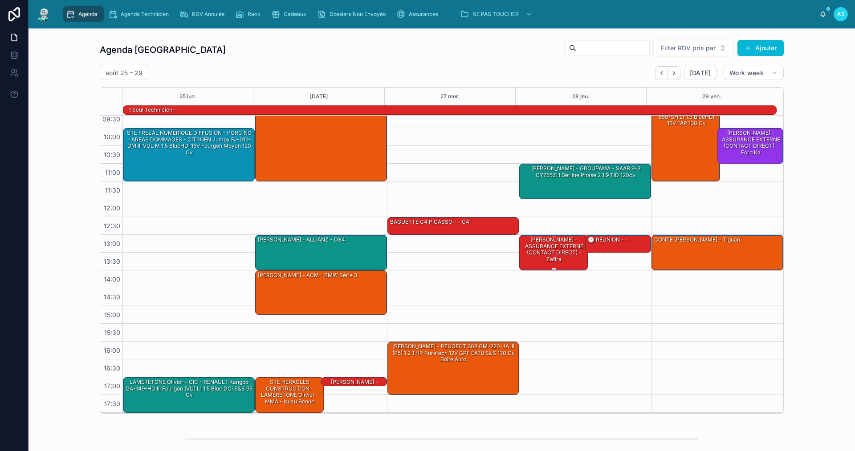
click at [538, 256] on div "[PERSON_NAME] - ASSURANCE EXTERNE (CONTACT DIRECT) - zafira" at bounding box center [554, 250] width 66 height 28
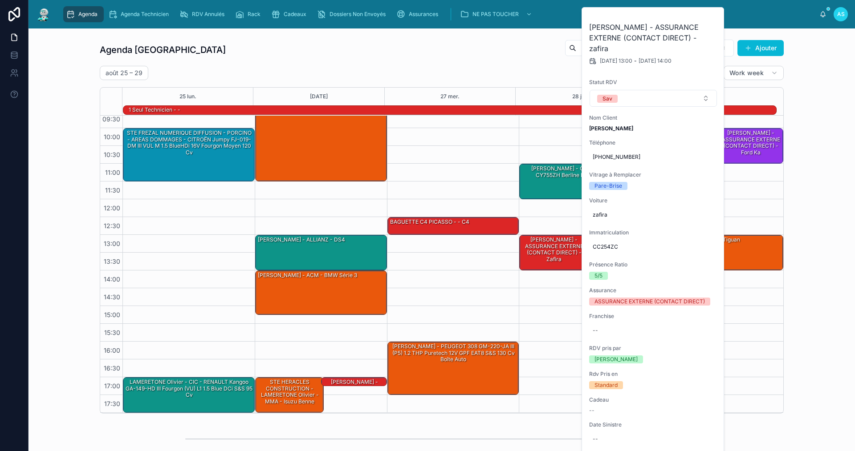
click at [818, 299] on div "Agenda Saint-Orens Filter RDV pris par Ajouter [DATE] – [DATE] [DATE] Work week…" at bounding box center [442, 227] width 812 height 382
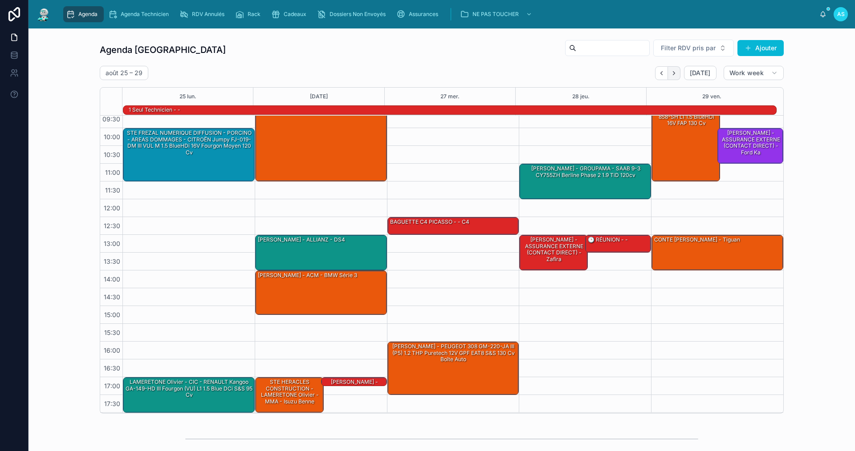
click at [671, 71] on icon "Next" at bounding box center [673, 73] width 7 height 7
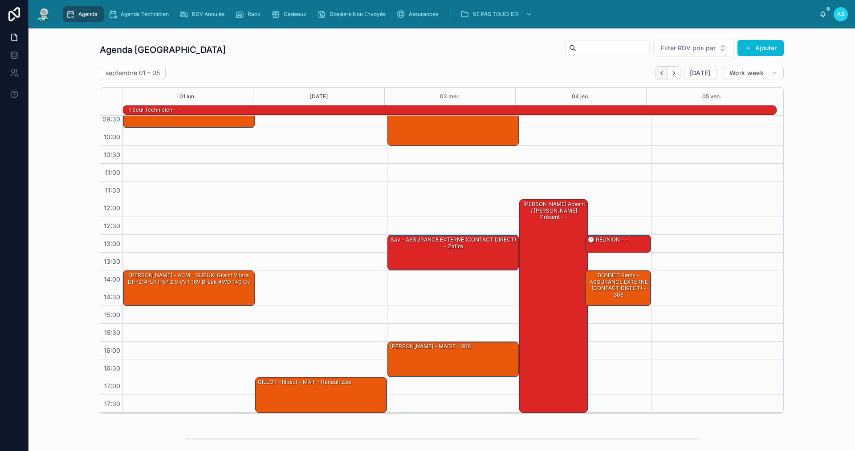
click at [660, 74] on icon "Back" at bounding box center [661, 73] width 2 height 4
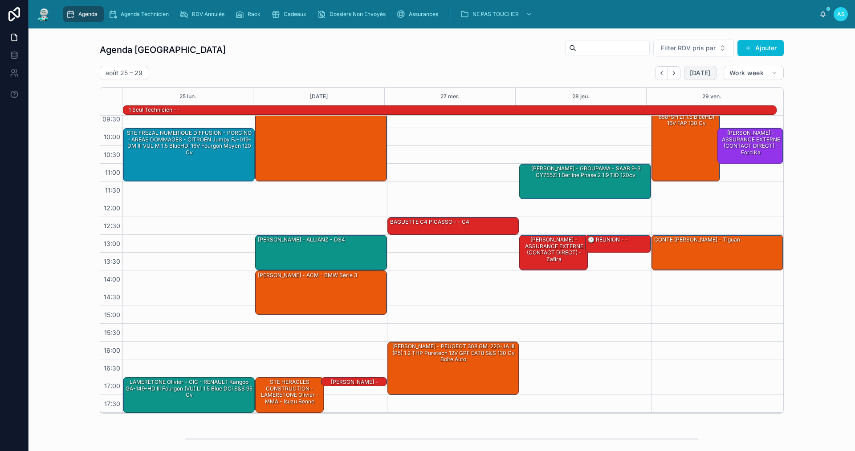
click at [693, 73] on span "[DATE]" at bounding box center [700, 73] width 21 height 8
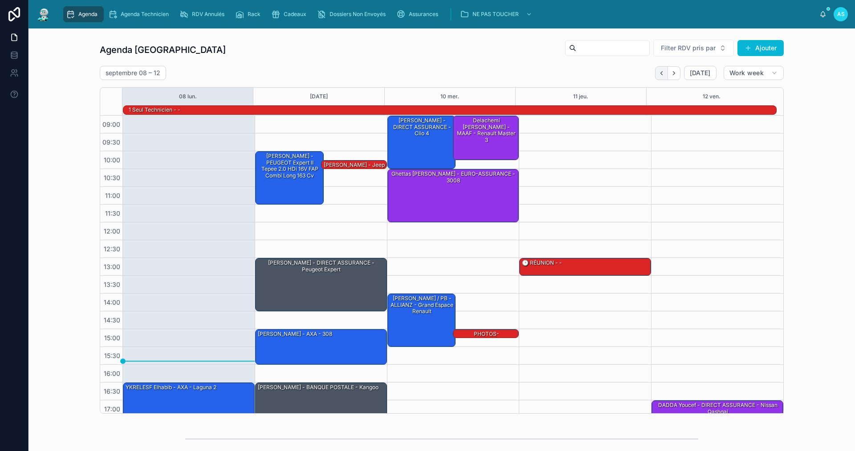
click at [658, 71] on icon "Back" at bounding box center [661, 73] width 7 height 7
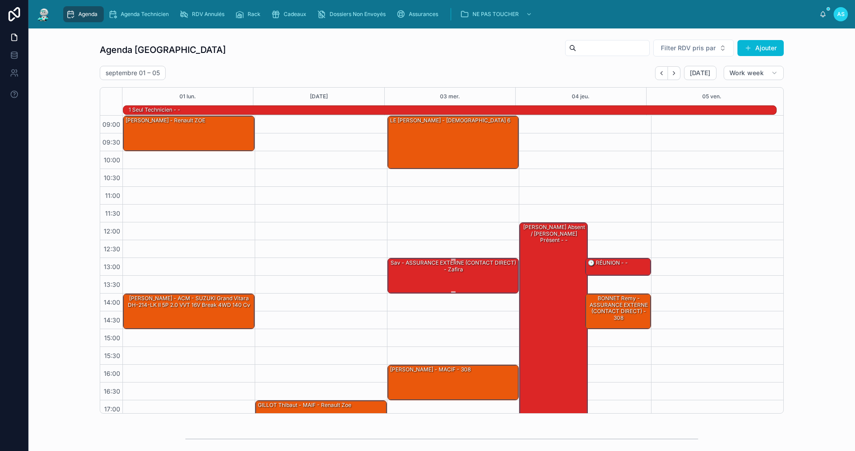
click at [459, 278] on div "sav - ASSURANCE EXTERNE (CONTACT DIRECT) - zafira" at bounding box center [453, 276] width 129 height 34
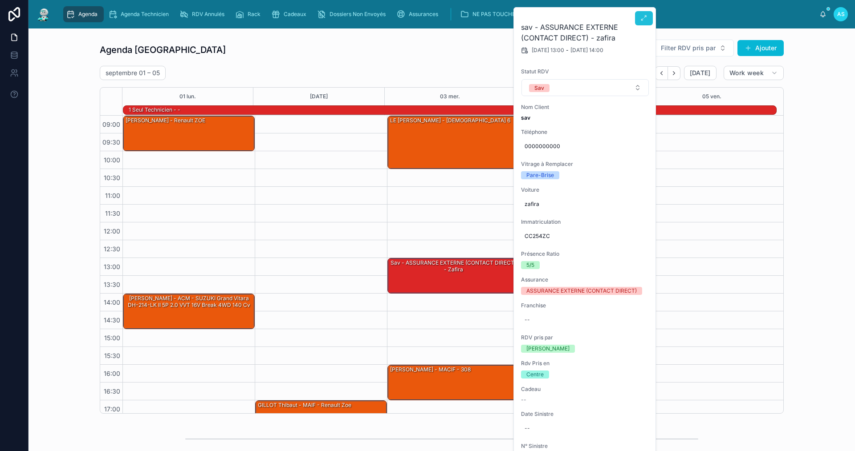
click at [641, 19] on icon at bounding box center [643, 18] width 7 height 7
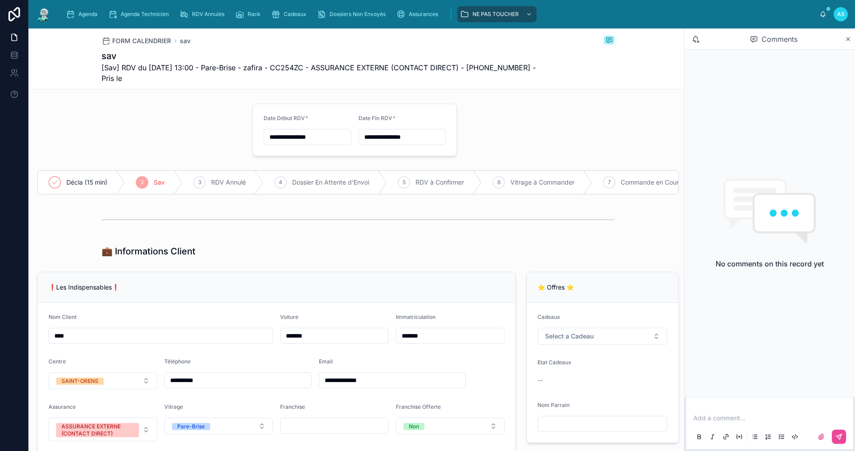
click at [304, 140] on input "**********" at bounding box center [307, 137] width 87 height 12
click at [275, 229] on button "9" at bounding box center [272, 231] width 16 height 16
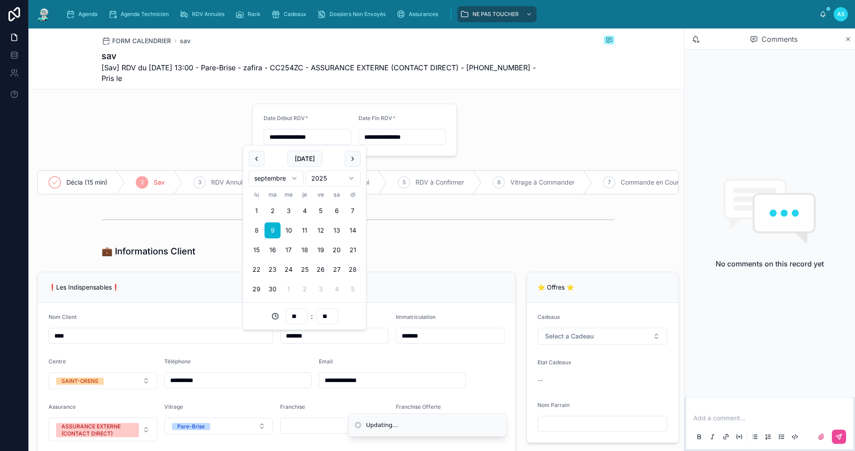
click at [299, 316] on input "**" at bounding box center [296, 316] width 20 height 12
click at [290, 282] on div "10" at bounding box center [296, 282] width 40 height 14
type input "**********"
type input "**"
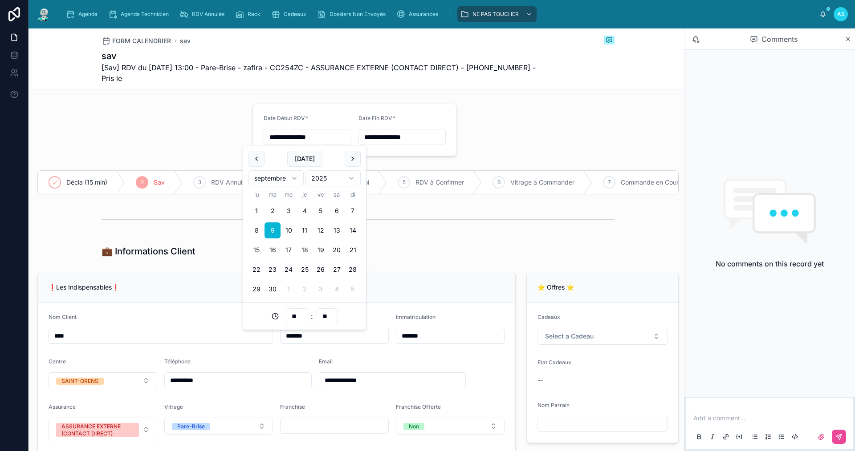
click at [385, 291] on div "❗Les Indispensables❗" at bounding box center [277, 287] width 456 height 9
click at [371, 136] on input "**********" at bounding box center [402, 137] width 87 height 12
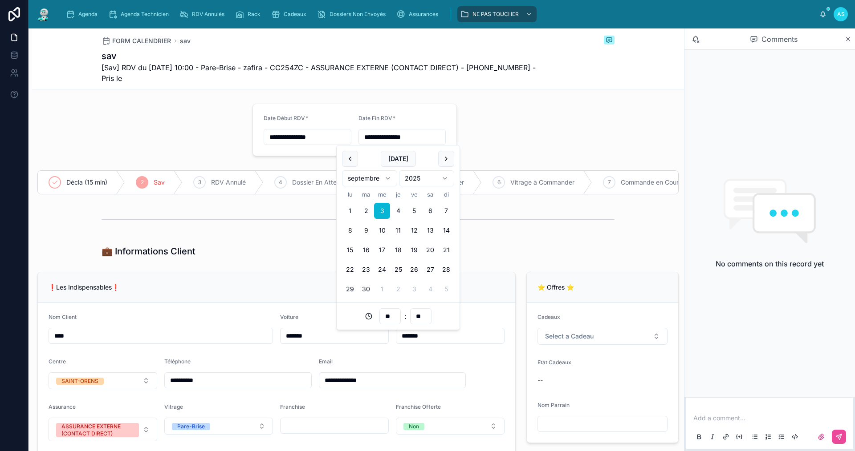
click at [367, 227] on button "9" at bounding box center [366, 231] width 16 height 16
click at [391, 318] on input "**" at bounding box center [390, 316] width 20 height 12
click at [380, 252] on div "11" at bounding box center [390, 252] width 40 height 14
type input "**********"
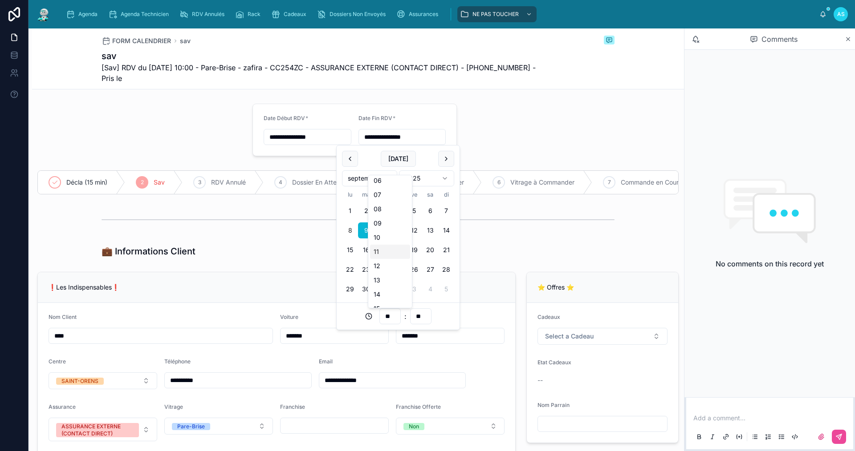
type input "**"
click at [476, 279] on div "**********" at bounding box center [276, 385] width 478 height 226
click at [94, 14] on span "Agenda" at bounding box center [87, 14] width 19 height 7
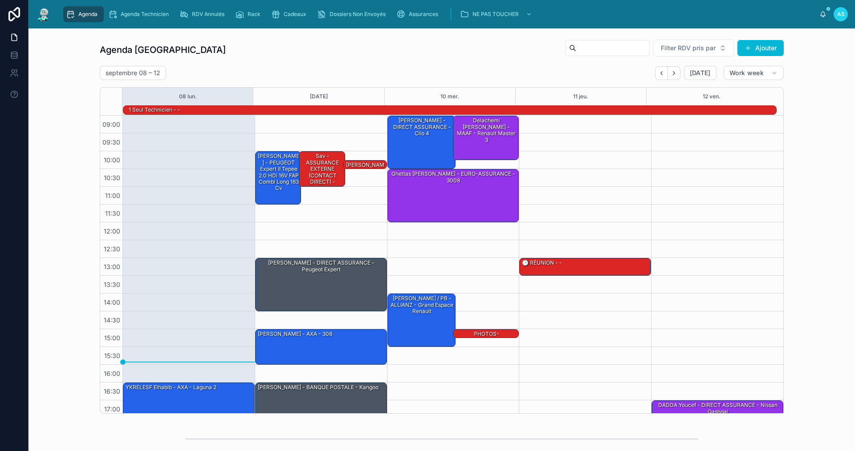
scroll to position [23, 0]
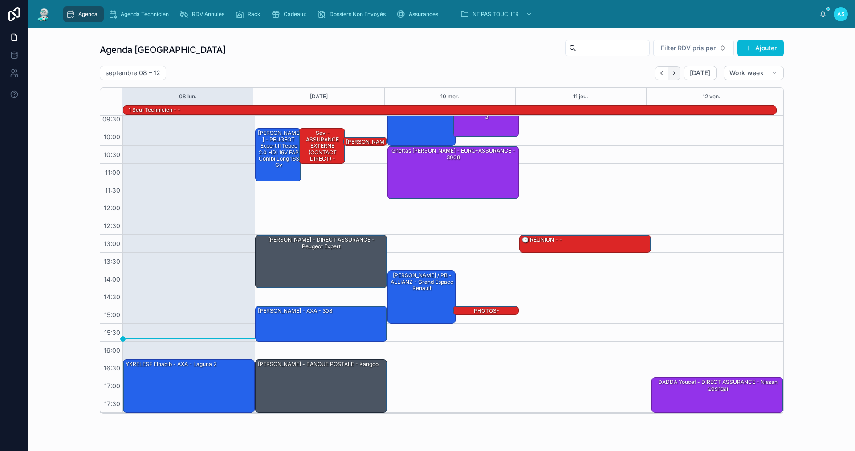
click at [673, 72] on icon "Next" at bounding box center [673, 73] width 7 height 7
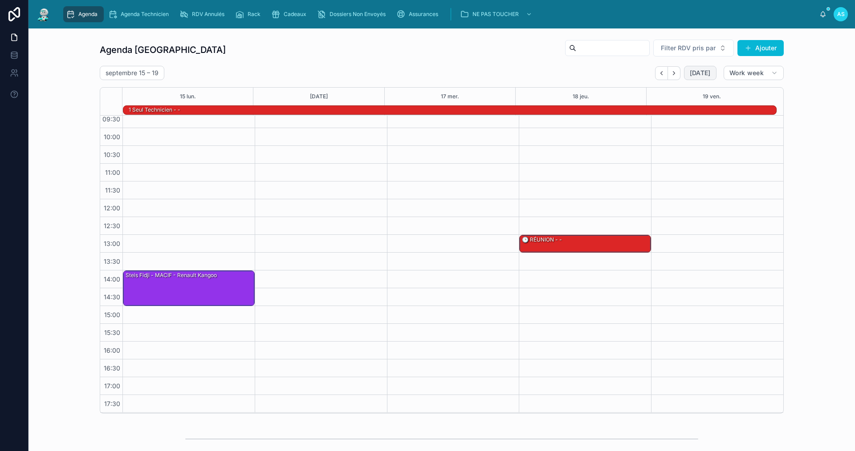
click at [704, 72] on span "[DATE]" at bounding box center [700, 73] width 21 height 8
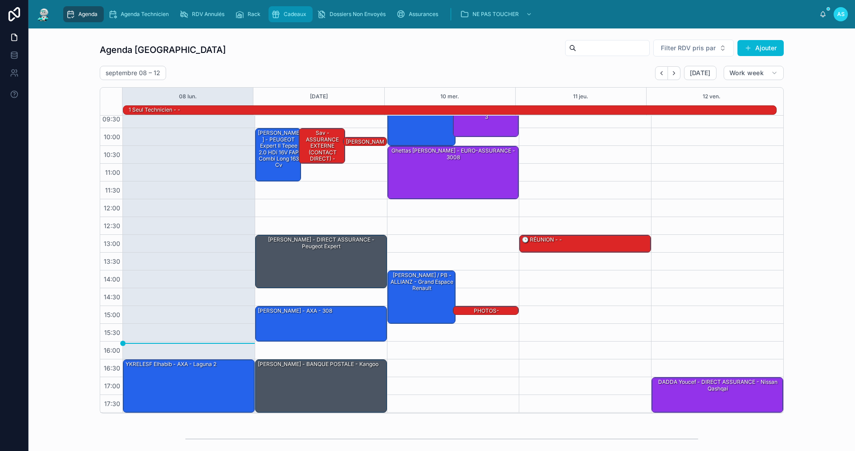
click at [286, 15] on span "Cadeaux" at bounding box center [295, 14] width 23 height 7
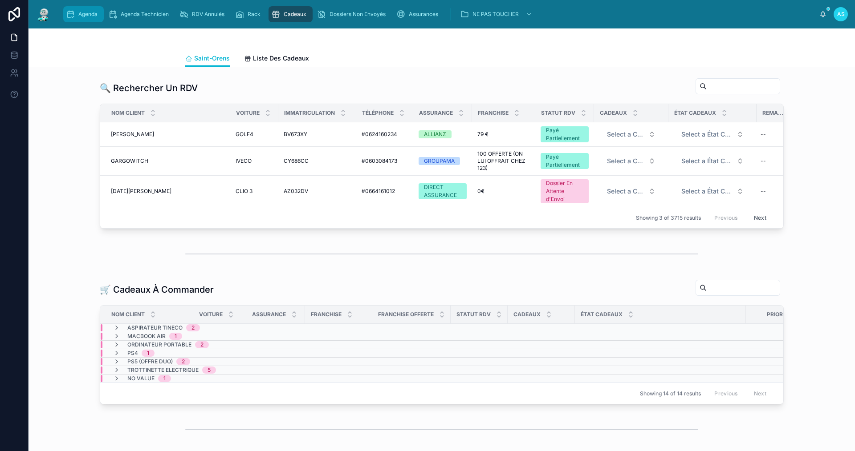
click at [89, 16] on span "Agenda" at bounding box center [87, 14] width 19 height 7
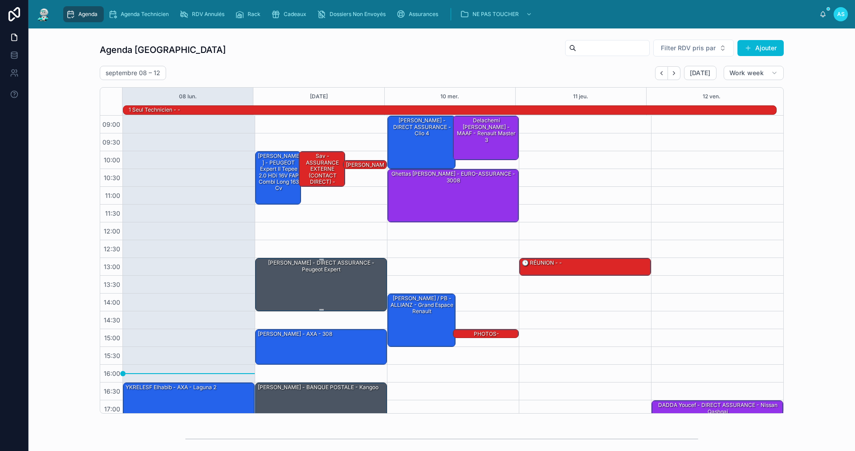
click at [271, 289] on div "[PERSON_NAME] - DIRECT ASSURANCE - Peugeot expert" at bounding box center [321, 285] width 129 height 52
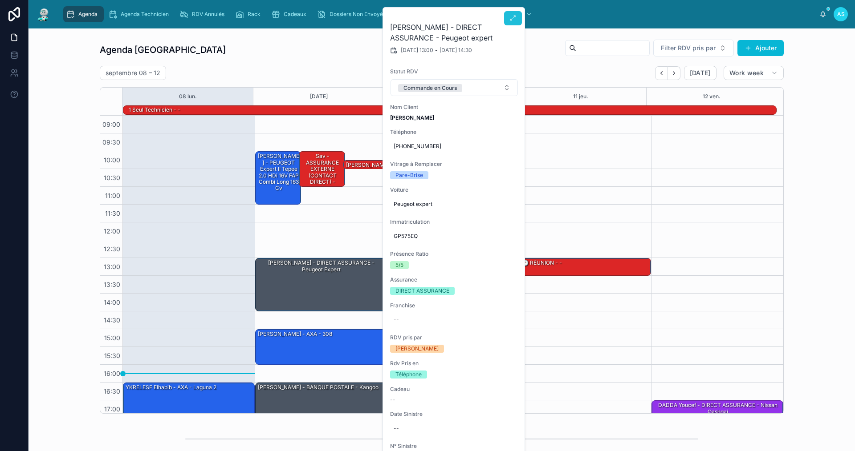
click at [516, 20] on button at bounding box center [513, 18] width 18 height 14
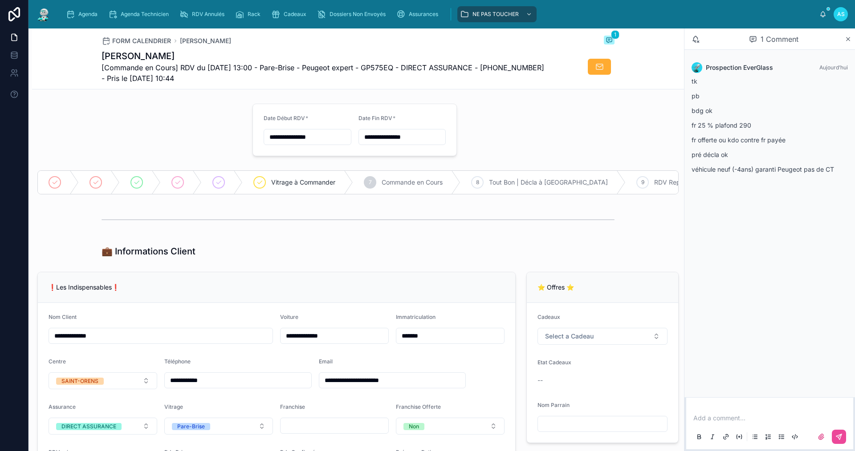
type input "**********"
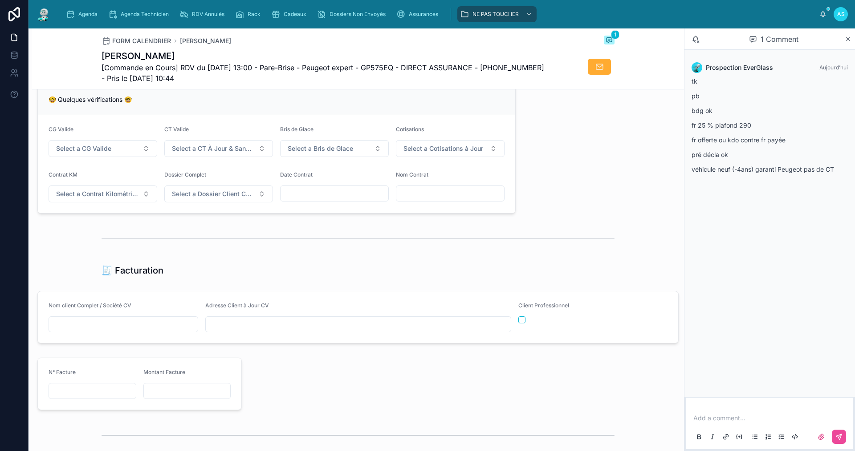
scroll to position [801, 0]
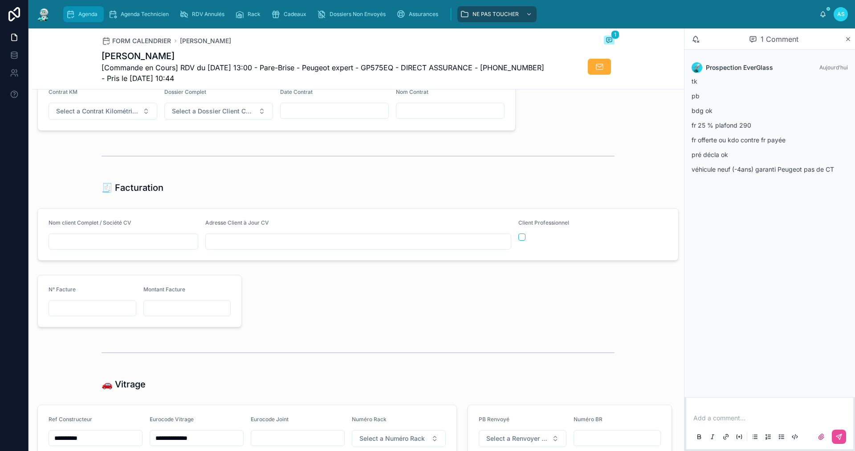
click at [91, 16] on span "Agenda" at bounding box center [87, 14] width 19 height 7
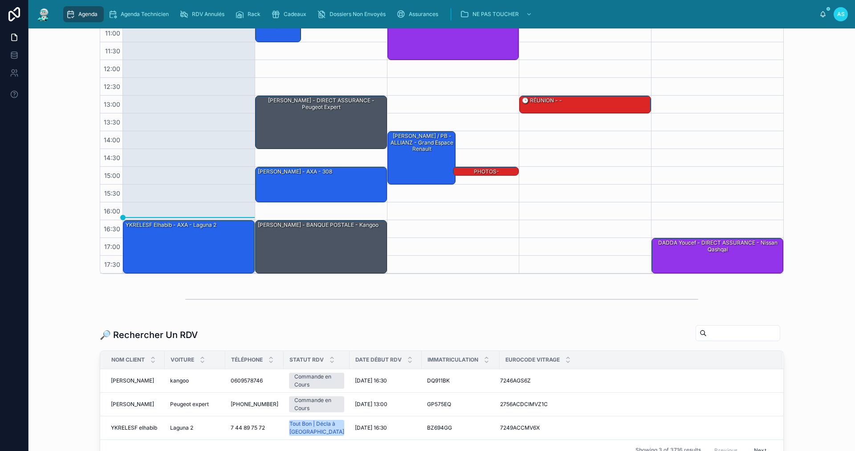
scroll to position [178, 0]
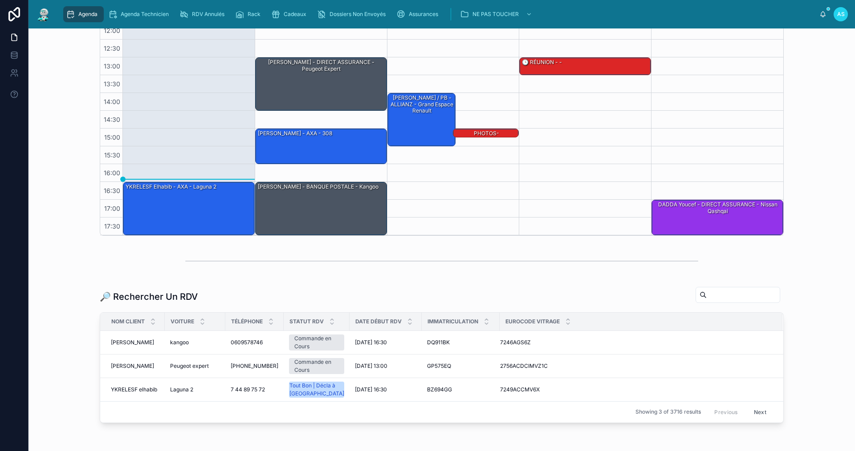
click at [706, 300] on input "text" at bounding box center [742, 295] width 73 height 12
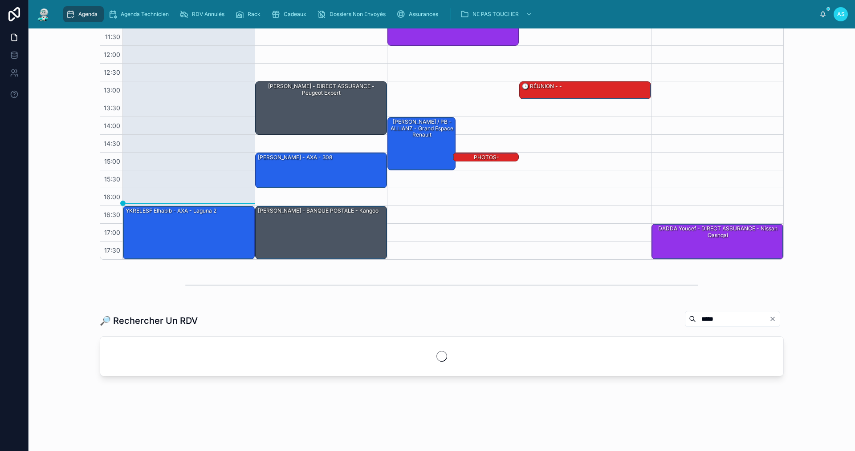
scroll to position [154, 0]
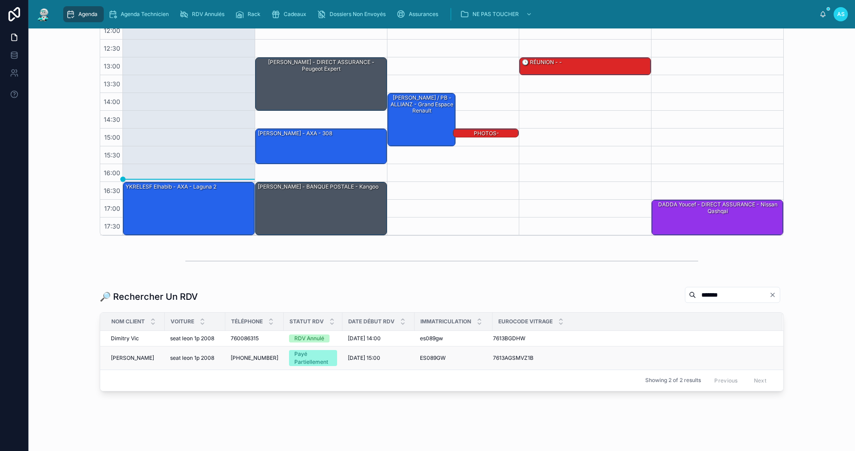
type input "*******"
click at [196, 360] on span "seat leon 1p 2008" at bounding box center [192, 358] width 44 height 7
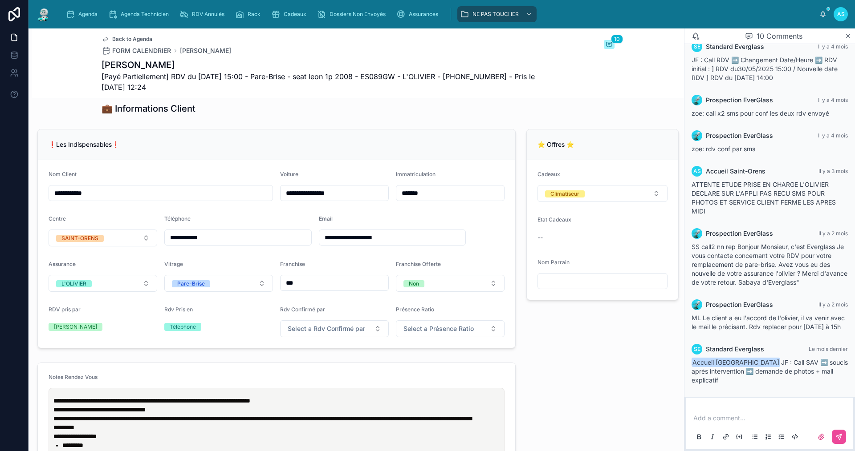
scroll to position [134, 0]
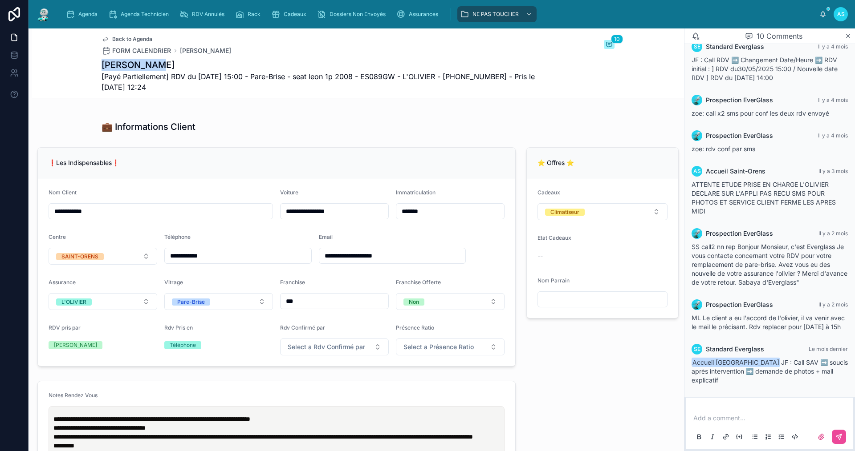
drag, startPoint x: 150, startPoint y: 62, endPoint x: 92, endPoint y: 62, distance: 58.8
click at [92, 62] on div "Back to Agenda FORM CALENDRIER [PERSON_NAME] 10 [PERSON_NAME] [Payé Partielleme…" at bounding box center [358, 63] width 652 height 70
copy h1 "[PERSON_NAME]"
click at [301, 14] on span "Cadeaux" at bounding box center [295, 14] width 23 height 7
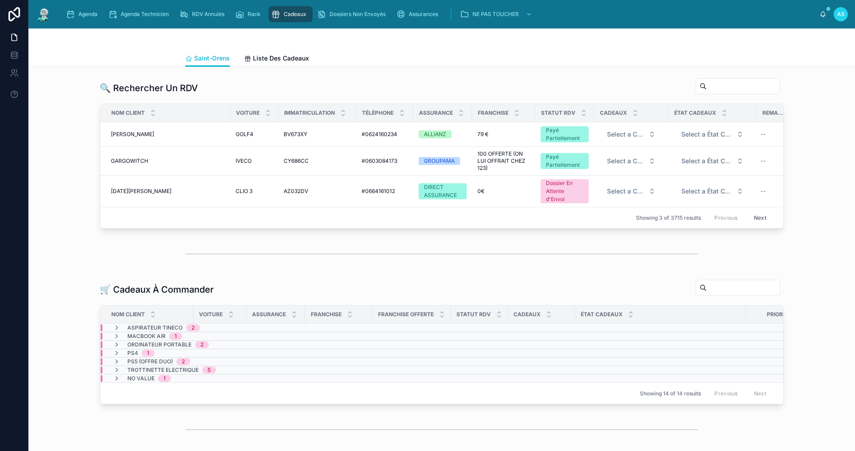
click at [706, 292] on input "text" at bounding box center [742, 288] width 73 height 12
drag, startPoint x: 688, startPoint y: 292, endPoint x: 538, endPoint y: 268, distance: 151.6
click at [538, 265] on div at bounding box center [441, 254] width 513 height 22
click at [706, 85] on input "text" at bounding box center [742, 86] width 73 height 12
paste input "**********"
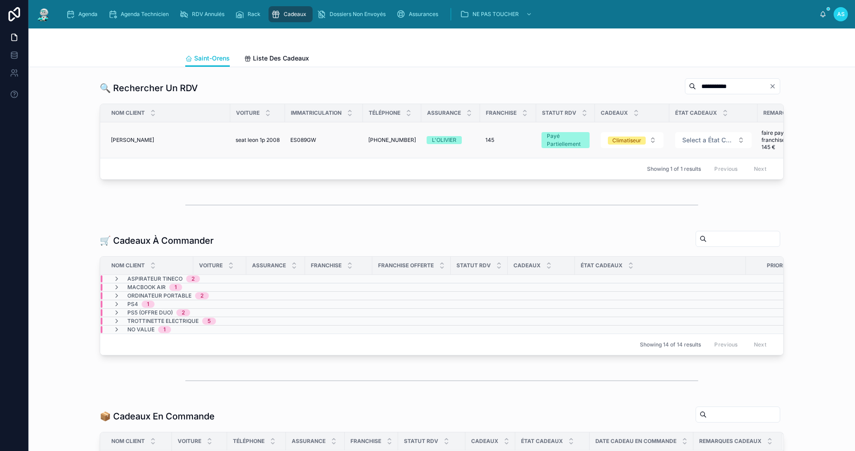
type input "**********"
click at [162, 139] on div "[PERSON_NAME]" at bounding box center [168, 140] width 114 height 7
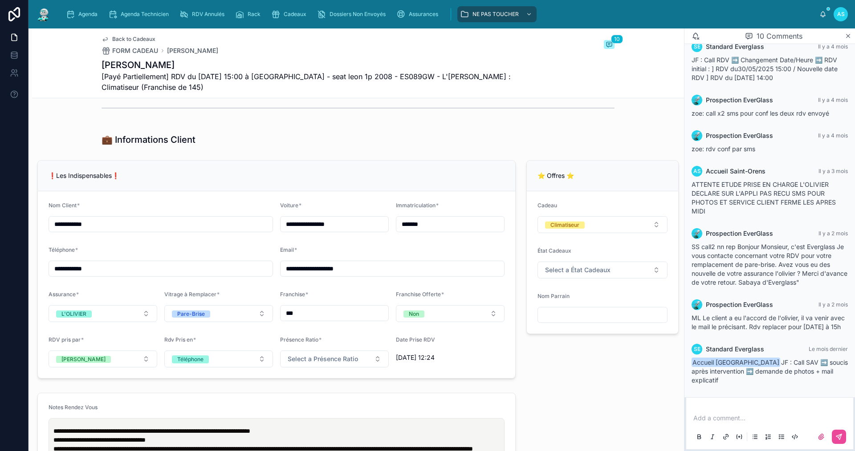
scroll to position [668, 0]
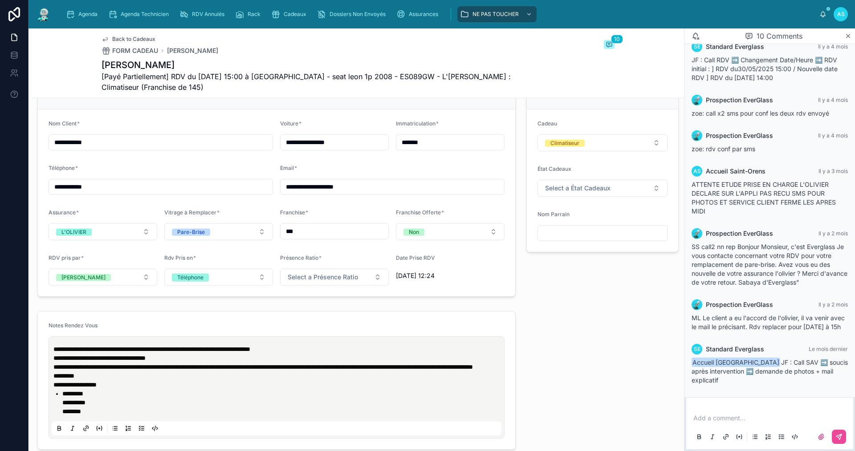
click at [549, 207] on form "Cadeau Climatiseur État Cadeaux Select a État Cadeaux Nom Parrain" at bounding box center [602, 181] width 151 height 142
click at [550, 197] on button "Select a État Cadeaux" at bounding box center [602, 188] width 130 height 17
click at [560, 241] on div "EN COMMANDE" at bounding box center [564, 242] width 41 height 7
click at [740, 413] on div "Add a comment..." at bounding box center [769, 427] width 156 height 37
click at [725, 424] on div "Add a comment..." at bounding box center [769, 427] width 156 height 37
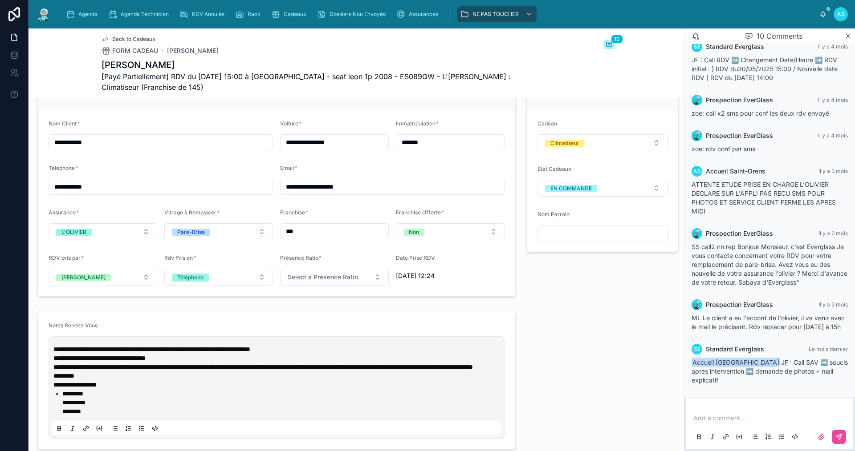
click at [725, 417] on p at bounding box center [771, 418] width 156 height 9
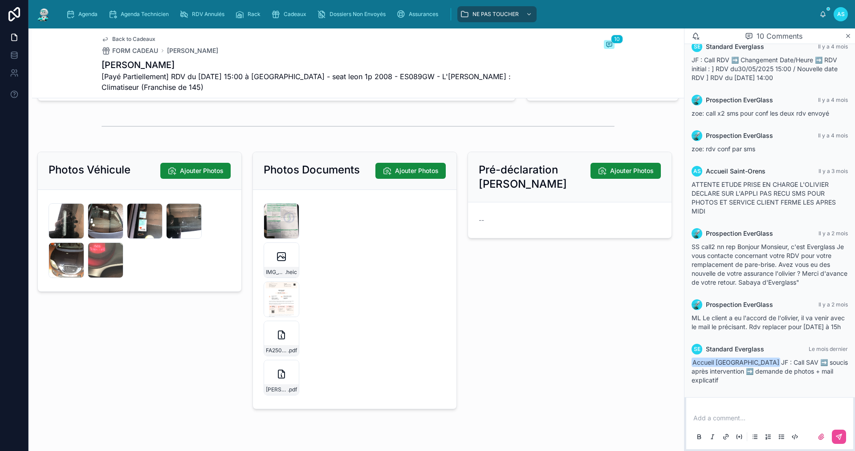
scroll to position [1740, 0]
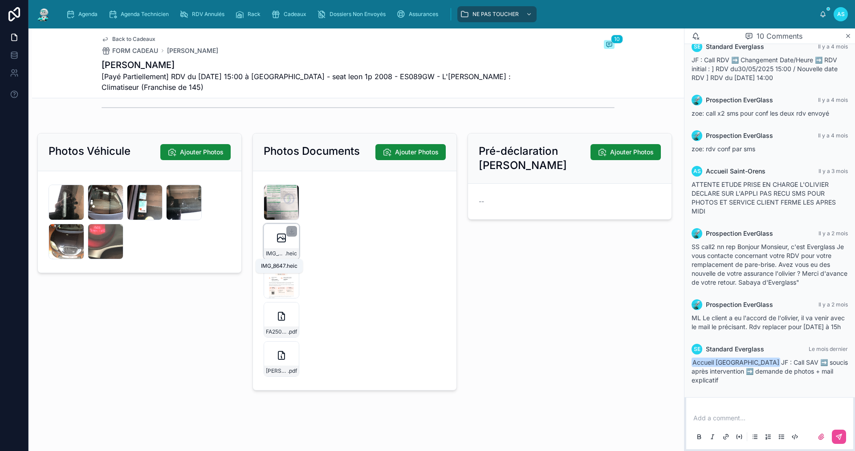
click at [277, 251] on span "IMG_8647" at bounding box center [275, 253] width 19 height 7
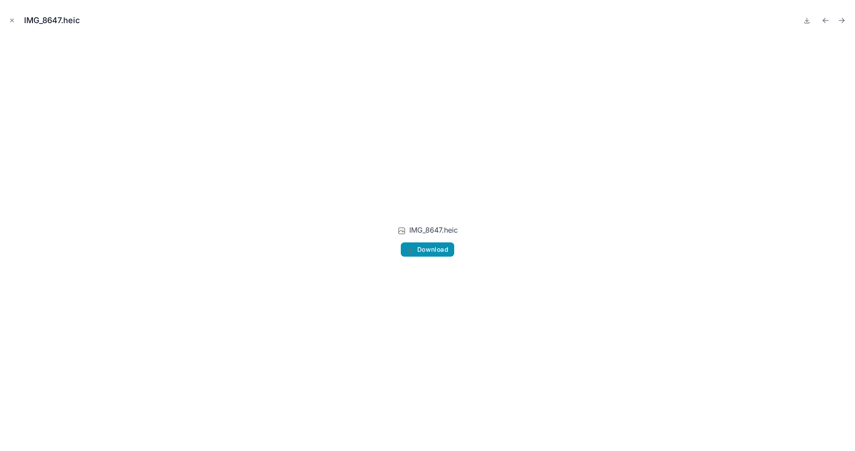
click at [431, 244] on button "Download" at bounding box center [427, 250] width 53 height 14
click at [11, 21] on icon "Close modal" at bounding box center [12, 20] width 6 height 6
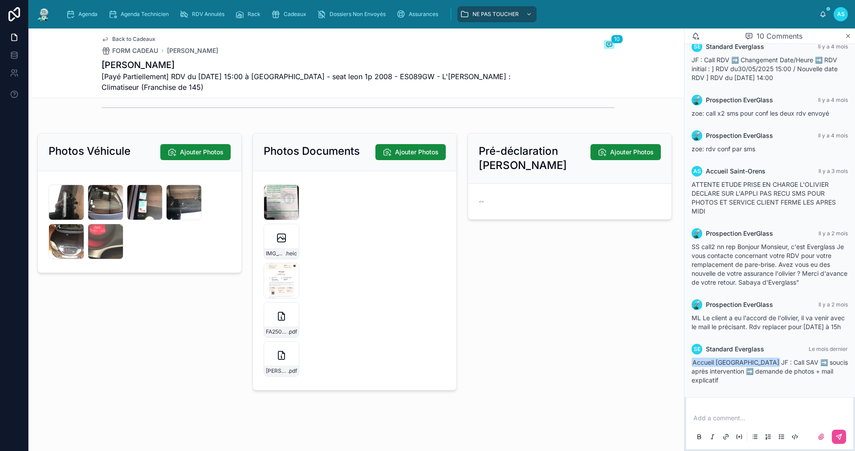
click at [284, 367] on div "[PERSON_NAME]-FA2507-7271 .pdf" at bounding box center [281, 371] width 35 height 11
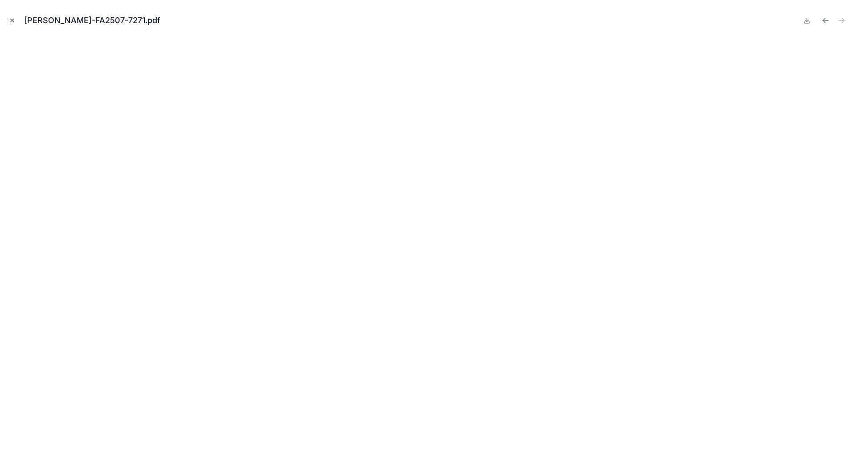
click at [11, 24] on button "Close modal" at bounding box center [12, 21] width 10 height 10
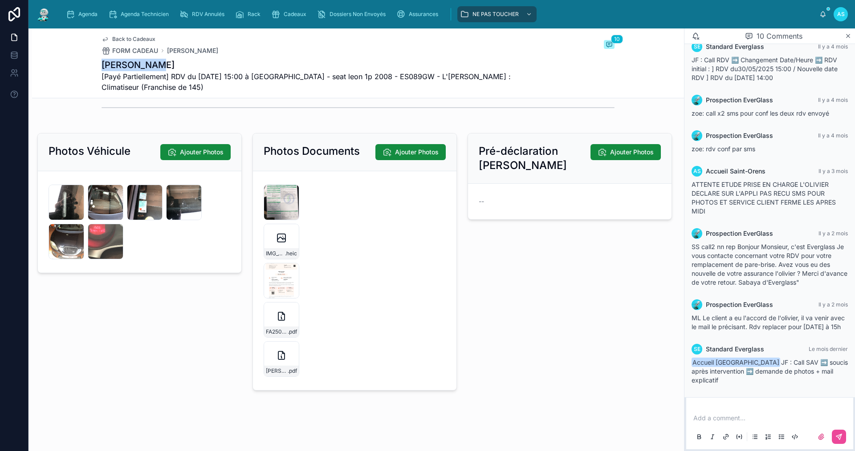
drag, startPoint x: 123, startPoint y: 64, endPoint x: 94, endPoint y: 69, distance: 28.9
click at [94, 69] on div "Back to Cadeaux FORM CADEAU [PERSON_NAME] 10 [PERSON_NAME] [Payé Partiellement]…" at bounding box center [358, 63] width 652 height 70
copy h1 "[PERSON_NAME]"
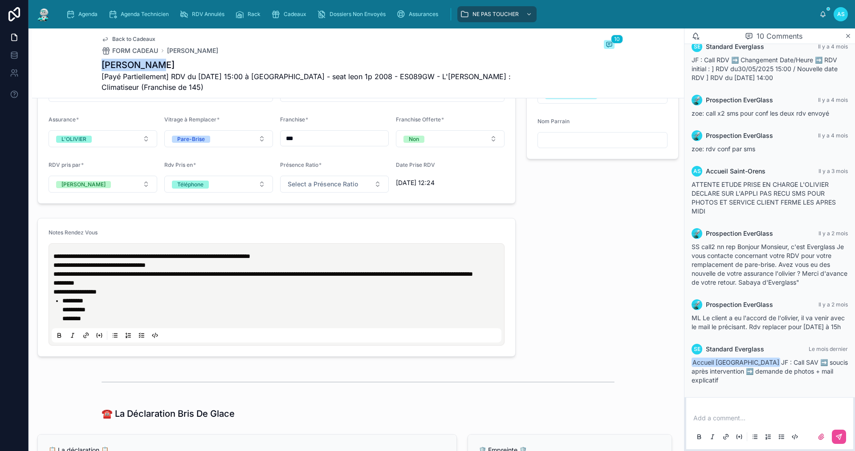
scroll to position [672, 0]
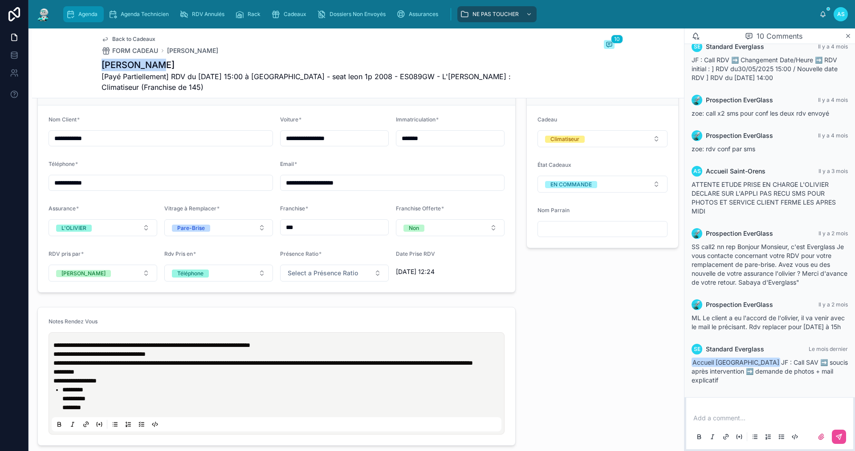
click at [86, 14] on span "Agenda" at bounding box center [87, 14] width 19 height 7
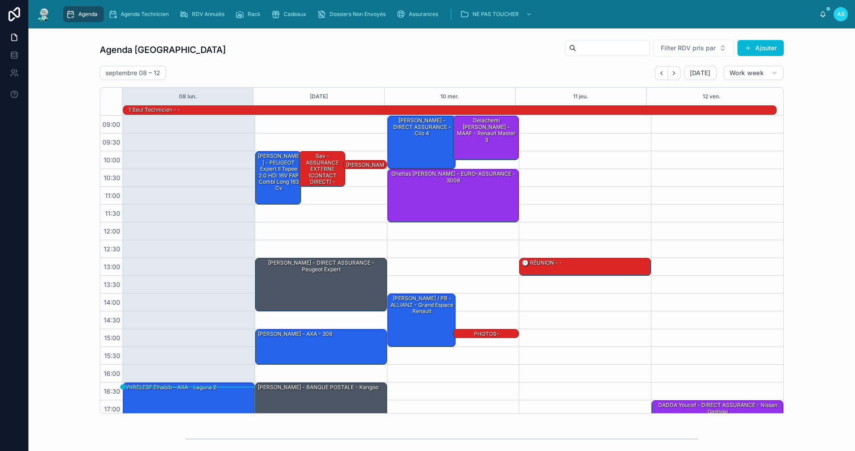
scroll to position [23, 0]
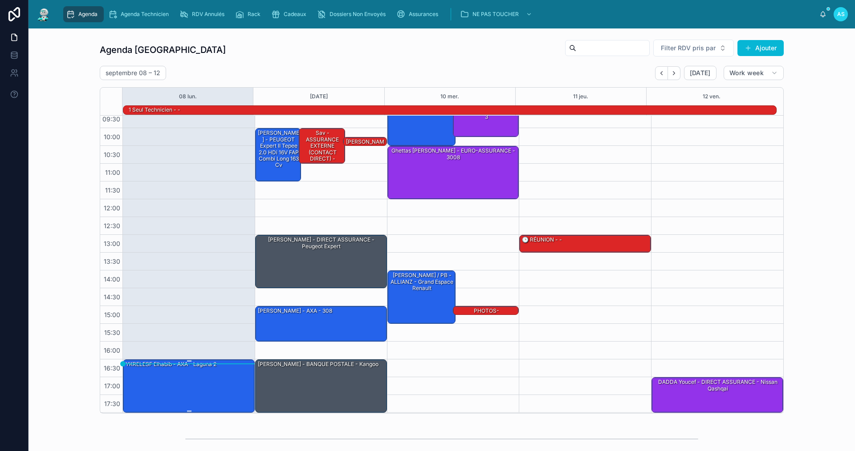
click at [203, 383] on div "YKRELESF elhabib - AXA - Laguna 2" at bounding box center [189, 386] width 129 height 52
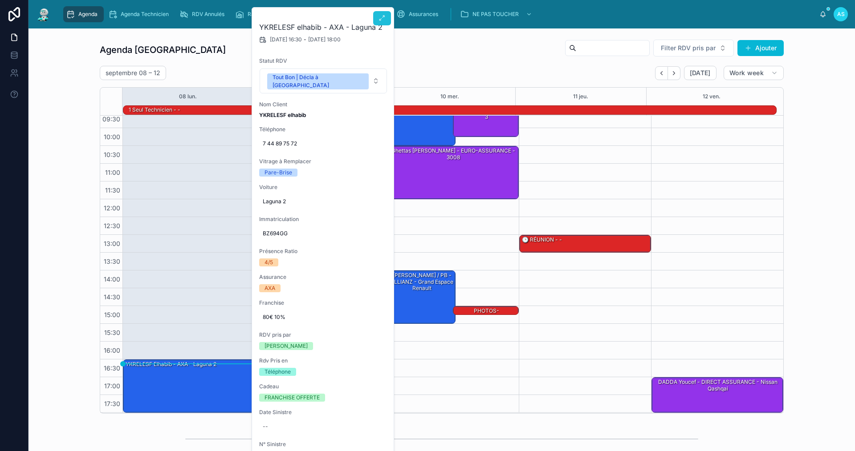
click at [384, 23] on button at bounding box center [382, 18] width 18 height 14
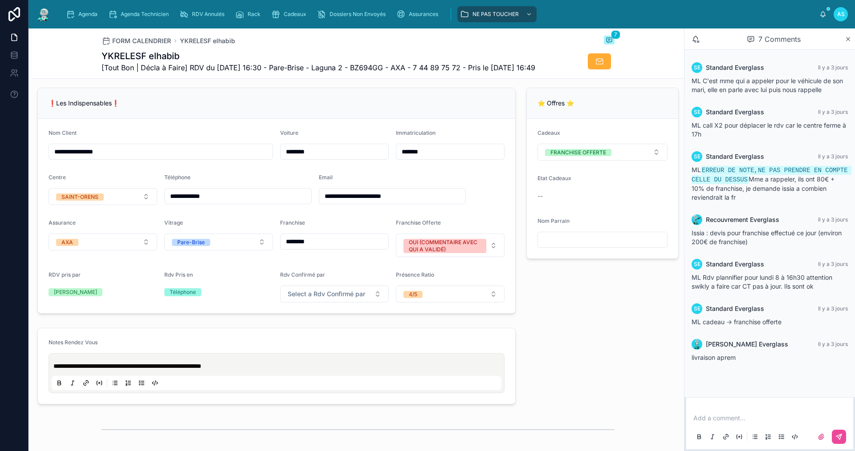
scroll to position [178, 0]
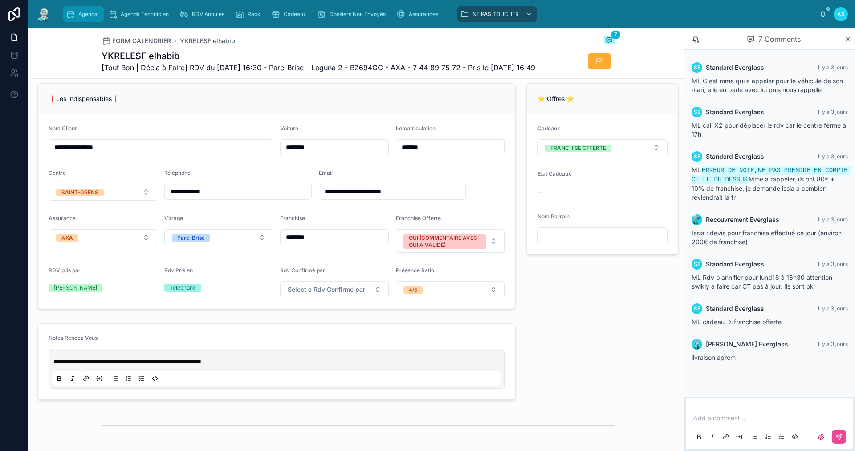
click at [81, 17] on span "Agenda" at bounding box center [87, 14] width 19 height 7
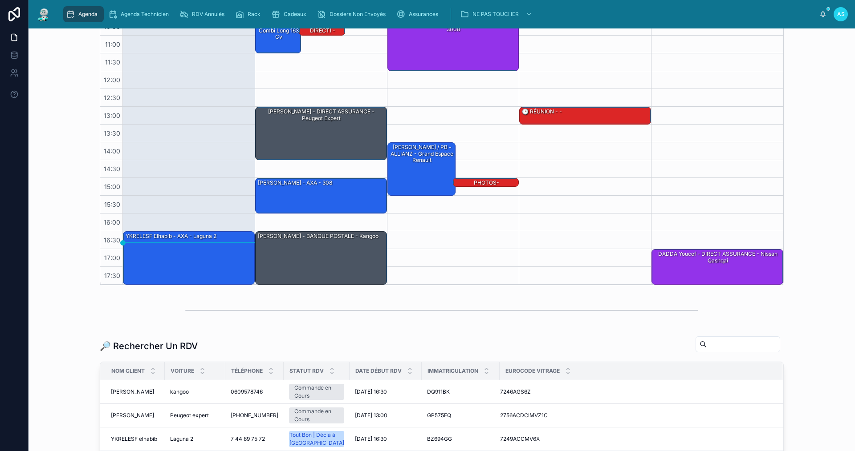
scroll to position [178, 0]
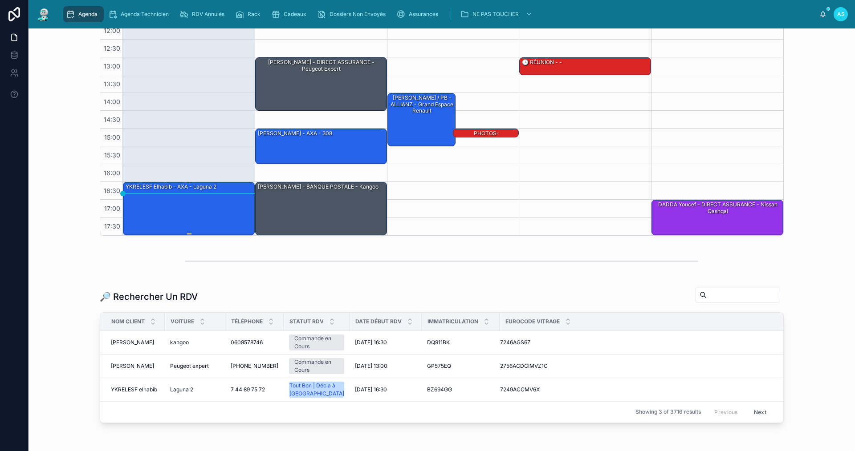
click at [197, 228] on div "YKRELESF elhabib - AXA - Laguna 2" at bounding box center [189, 209] width 129 height 52
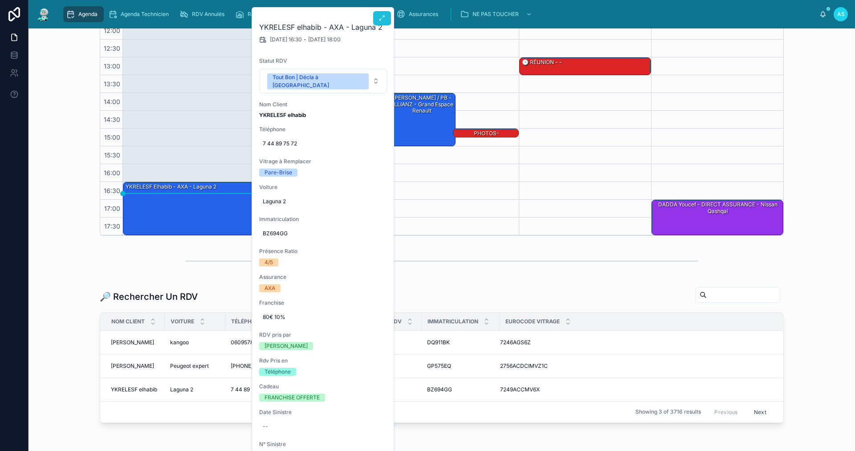
click at [380, 17] on icon at bounding box center [381, 18] width 7 height 7
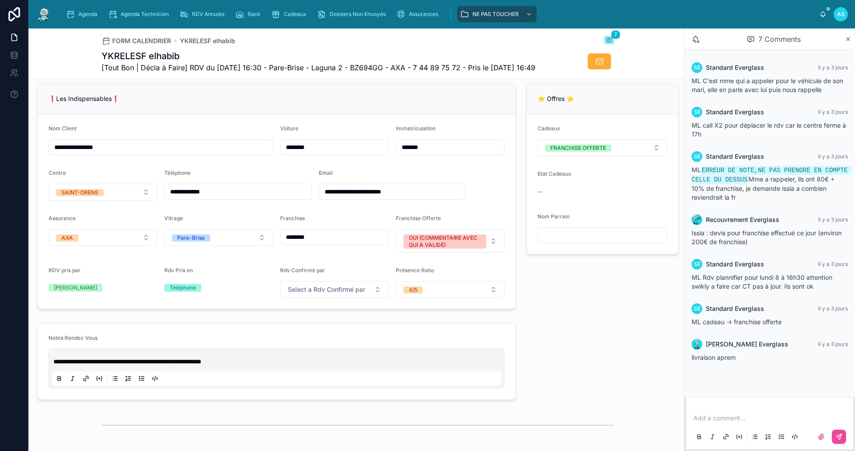
click at [725, 416] on p at bounding box center [771, 418] width 156 height 9
click at [840, 438] on icon at bounding box center [838, 437] width 7 height 7
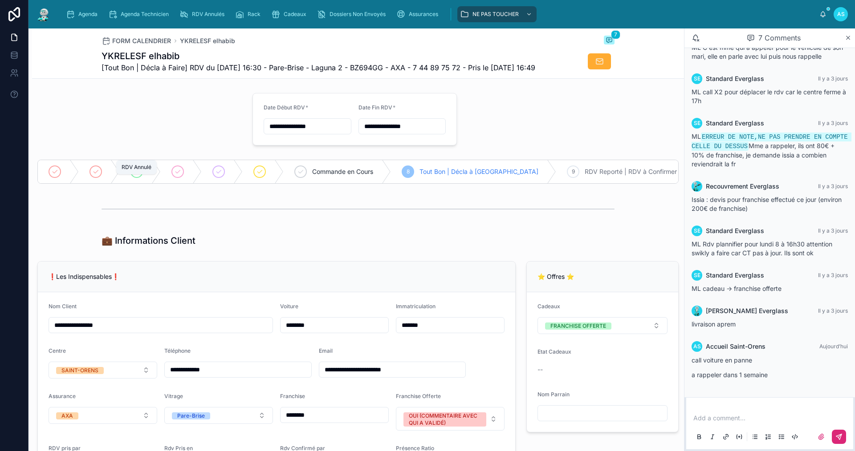
click at [138, 175] on icon at bounding box center [136, 171] width 7 height 7
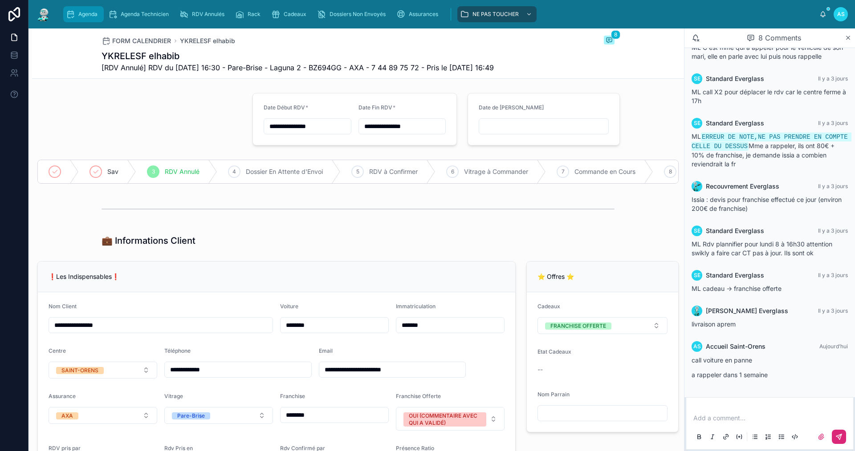
click at [73, 13] on icon "scrollable content" at bounding box center [70, 14] width 9 height 9
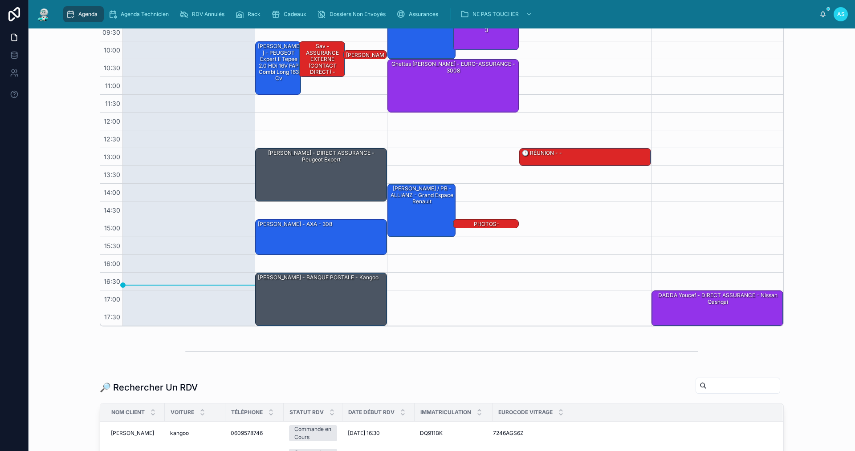
scroll to position [89, 0]
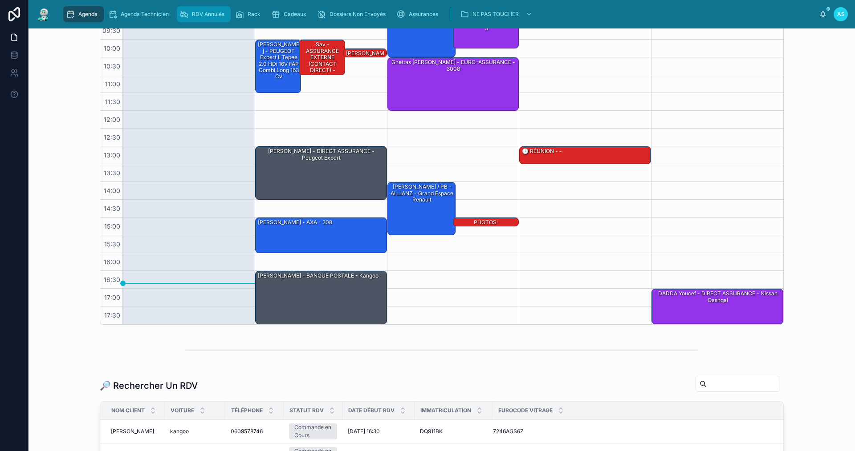
click at [200, 14] on span "RDV Annulés" at bounding box center [208, 14] width 32 height 7
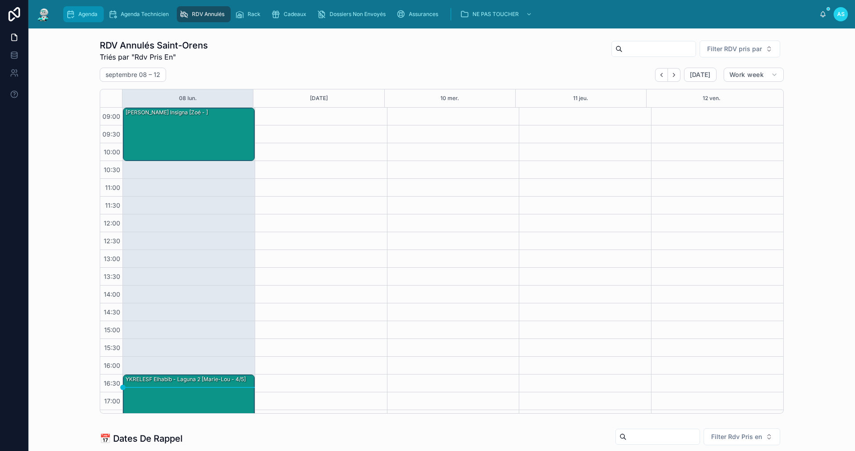
click at [87, 20] on div "Agenda" at bounding box center [83, 14] width 35 height 14
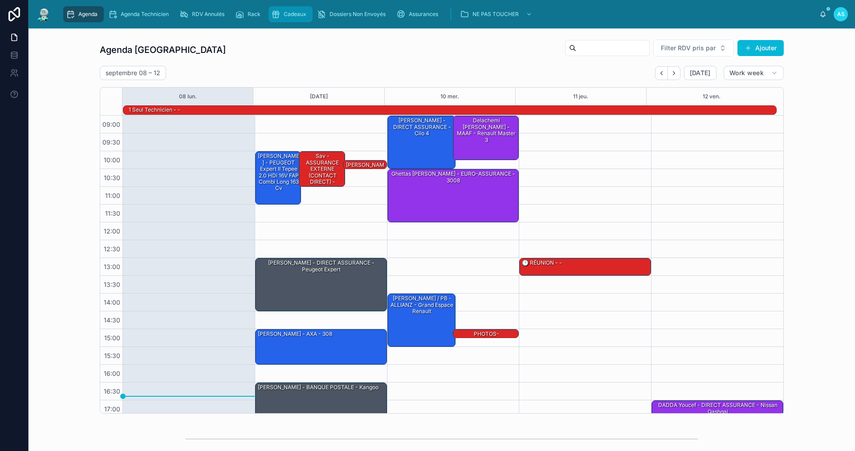
click at [288, 18] on div "Cadeaux" at bounding box center [290, 14] width 39 height 14
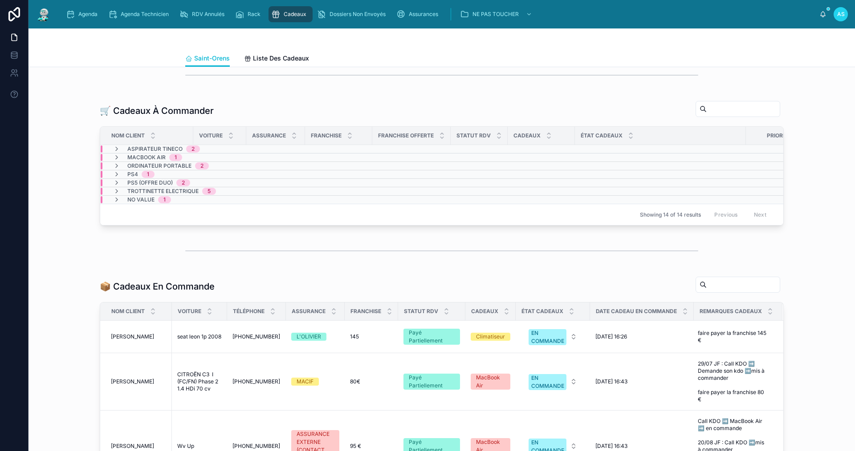
scroll to position [223, 0]
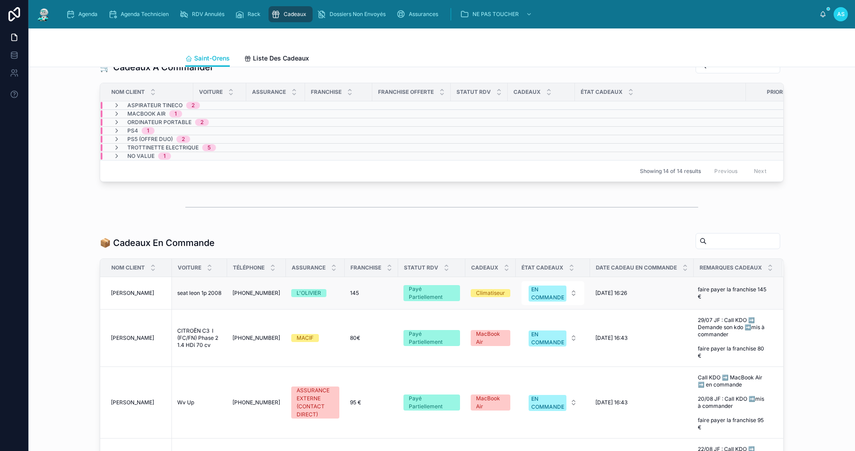
click at [487, 297] on div "Climatiseur" at bounding box center [490, 293] width 29 height 8
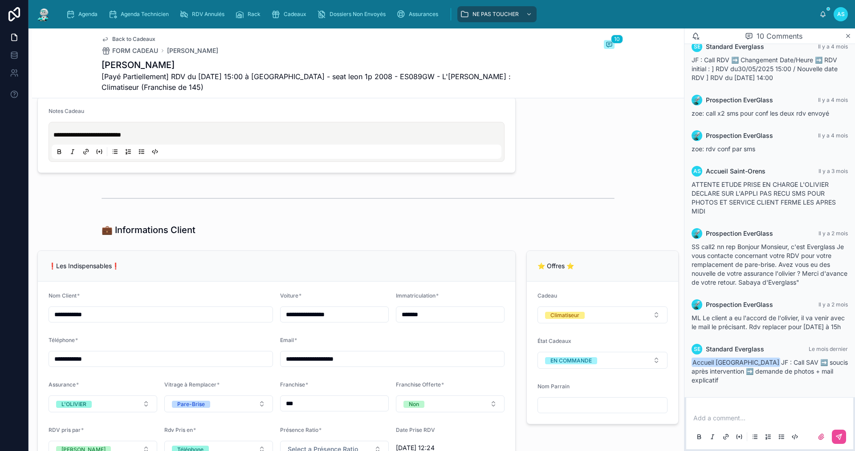
scroll to position [579, 0]
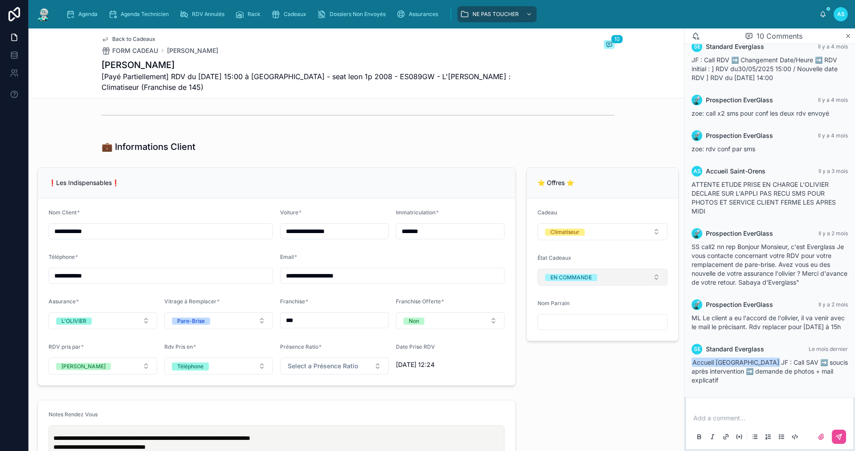
click at [571, 286] on button "EN COMMANDE" at bounding box center [602, 277] width 130 height 17
click at [580, 329] on div "A COMMANDER" at bounding box center [564, 331] width 41 height 7
click at [93, 15] on span "Agenda" at bounding box center [87, 14] width 19 height 7
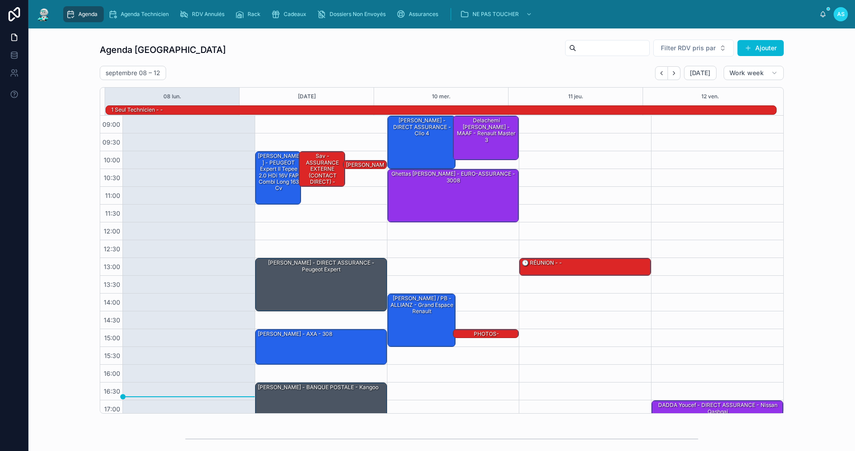
scroll to position [23, 0]
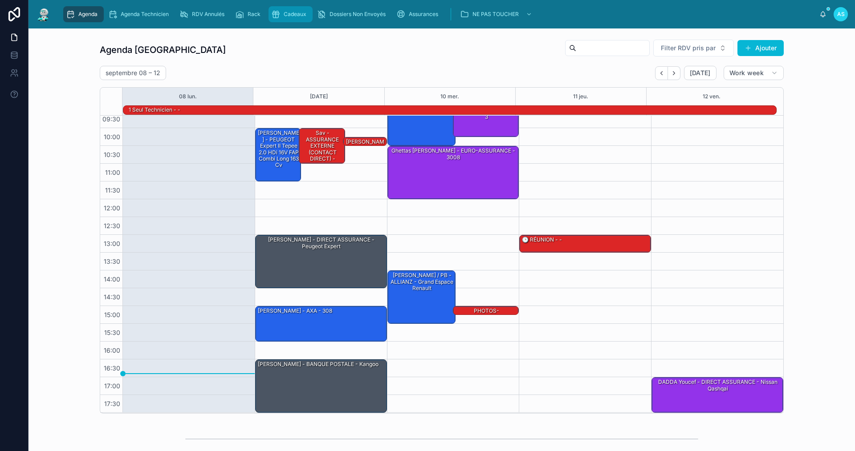
click at [285, 9] on div "Cadeaux" at bounding box center [290, 14] width 39 height 14
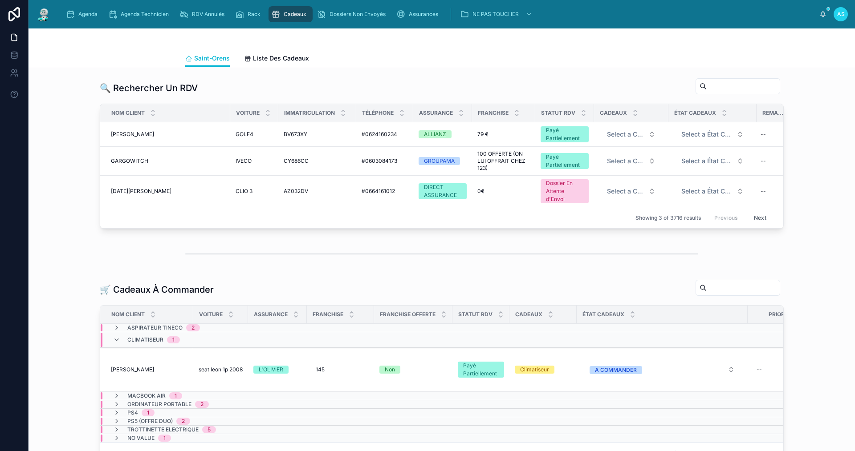
click at [140, 347] on div "Climatiseur 1" at bounding box center [153, 340] width 53 height 14
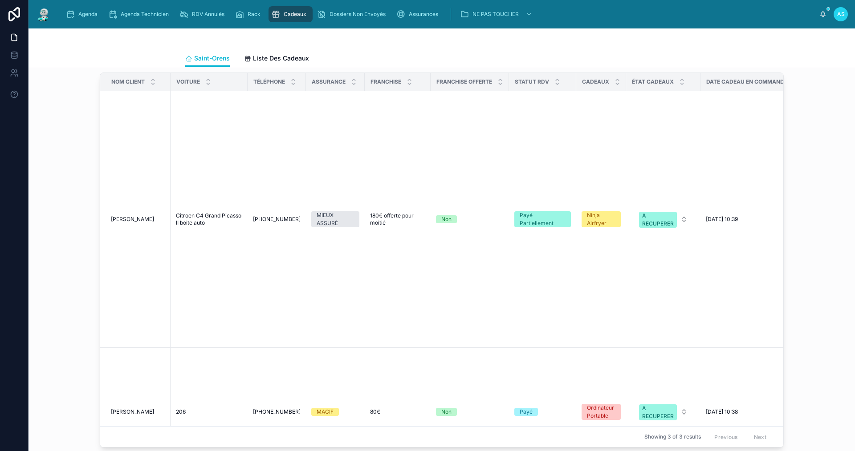
scroll to position [890, 0]
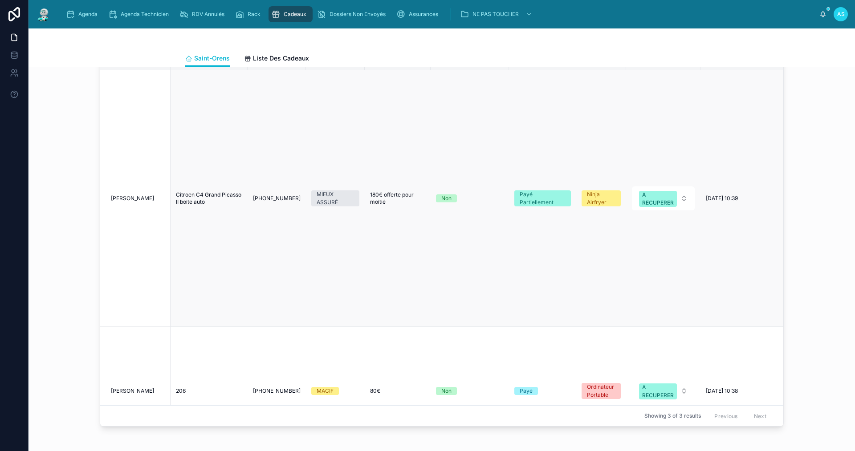
click at [135, 202] on span "[PERSON_NAME]" at bounding box center [132, 198] width 43 height 7
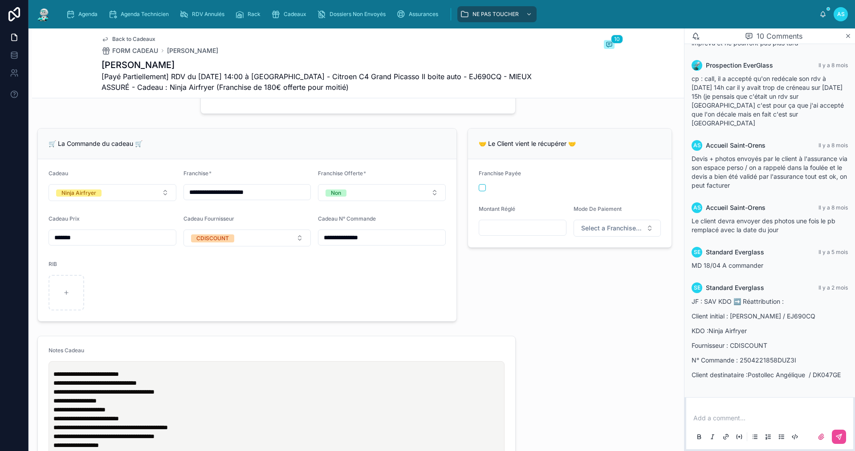
scroll to position [356, 0]
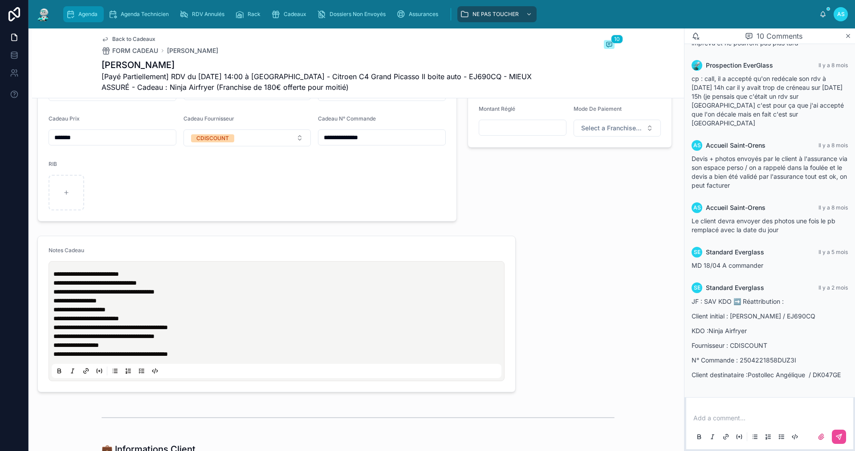
click at [85, 15] on span "Agenda" at bounding box center [87, 14] width 19 height 7
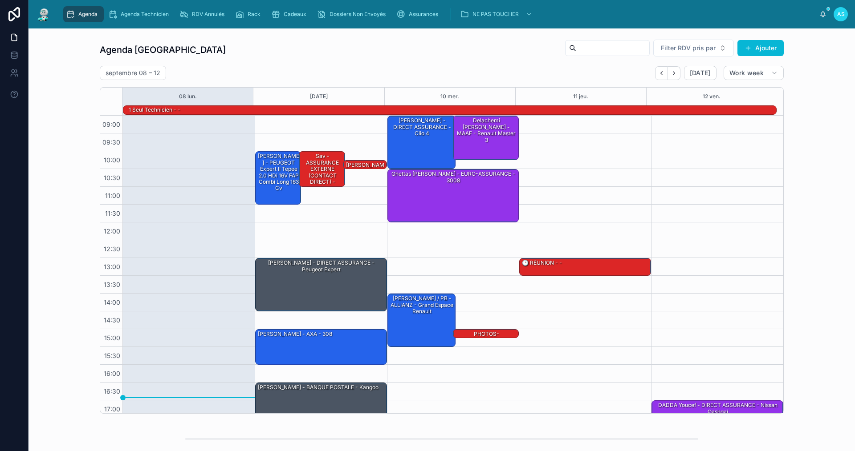
scroll to position [23, 0]
